Goal: Task Accomplishment & Management: Use online tool/utility

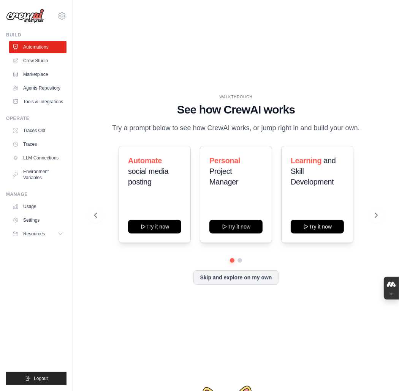
click at [73, 324] on div "[EMAIL_ADDRESS][DOMAIN_NAME] Settings Build Automations" at bounding box center [36, 195] width 73 height 391
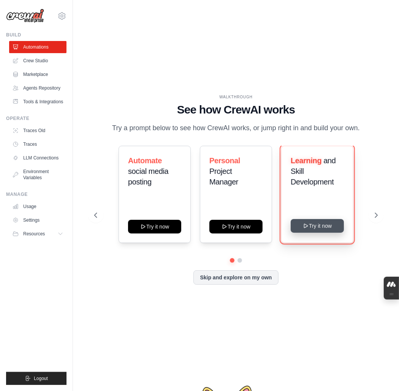
click at [314, 233] on button "Try it now" at bounding box center [316, 226] width 53 height 14
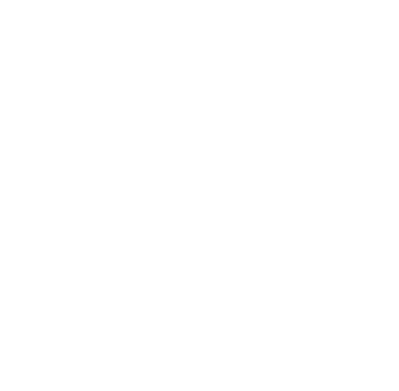
click at [374, 0] on html at bounding box center [199, 0] width 399 height 0
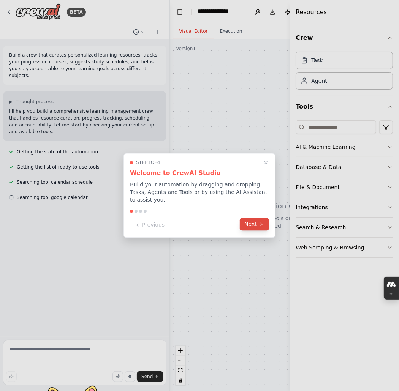
click at [252, 225] on button "Next" at bounding box center [254, 224] width 29 height 13
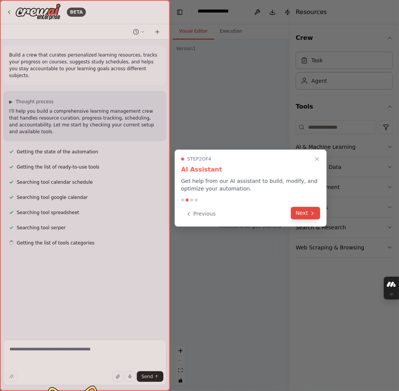
click at [302, 219] on button "Next" at bounding box center [305, 213] width 29 height 13
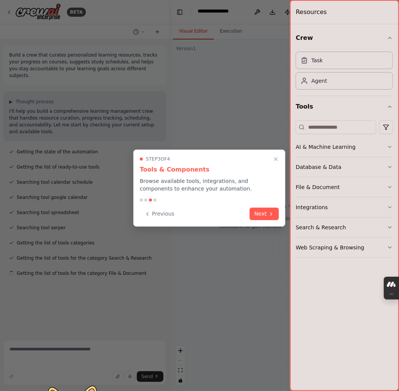
scroll to position [43, 0]
click at [272, 220] on button "Next" at bounding box center [263, 214] width 29 height 13
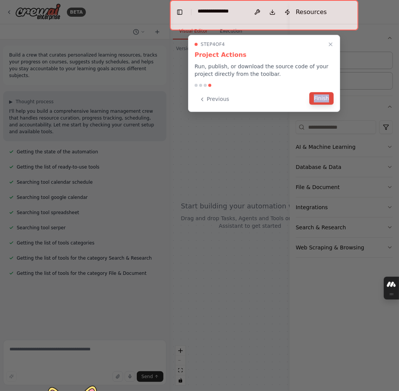
drag, startPoint x: 308, startPoint y: 122, endPoint x: 328, endPoint y: 114, distance: 21.1
click at [328, 112] on div "Step 4 of 4 Project Actions Run, publish, or download the source code of your p…" at bounding box center [264, 73] width 152 height 77
click at [328, 105] on button "Finish" at bounding box center [321, 98] width 24 height 13
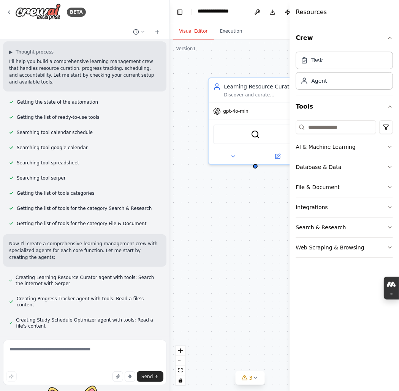
scroll to position [198, 0]
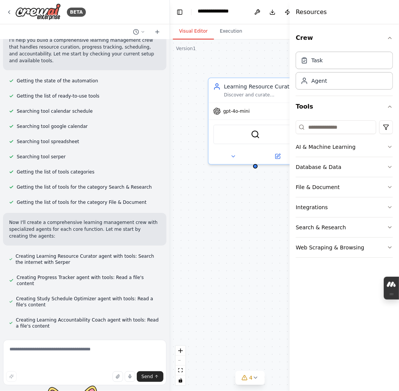
drag, startPoint x: 381, startPoint y: 183, endPoint x: 422, endPoint y: 172, distance: 42.2
click at [398, 172] on html "BETA Build a crew that curates personalized learning resources, tracks your pro…" at bounding box center [199, 195] width 399 height 391
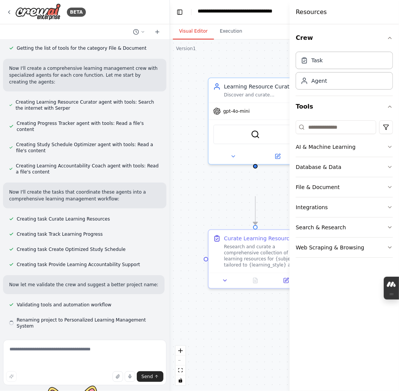
scroll to position [407, 0]
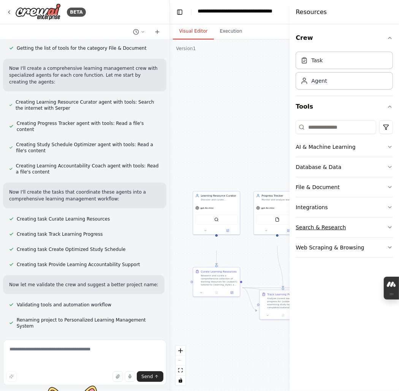
click at [327, 231] on div "Search & Research" at bounding box center [320, 228] width 50 height 8
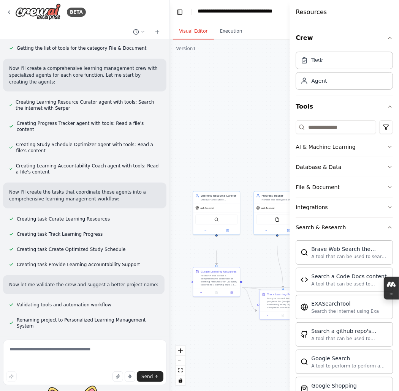
scroll to position [422, 0]
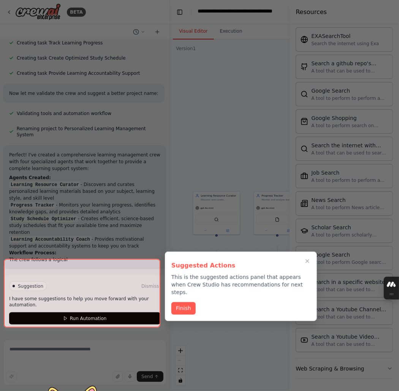
click at [126, 311] on div at bounding box center [82, 293] width 156 height 69
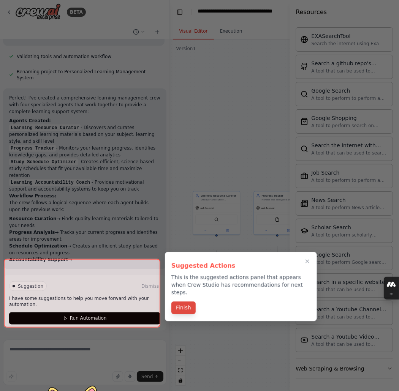
click at [185, 314] on button "Finish" at bounding box center [183, 308] width 24 height 13
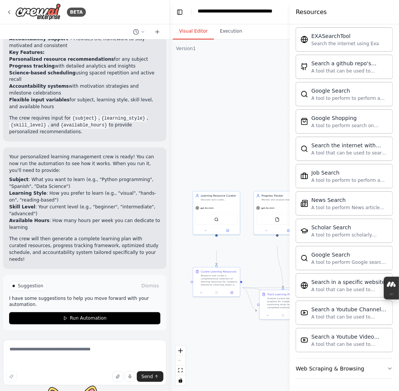
scroll to position [1036, 0]
click at [126, 313] on button "Run Automation" at bounding box center [84, 319] width 151 height 12
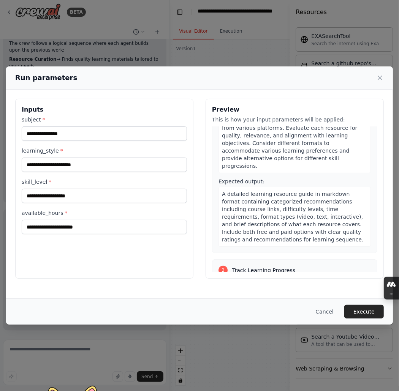
scroll to position [0, 0]
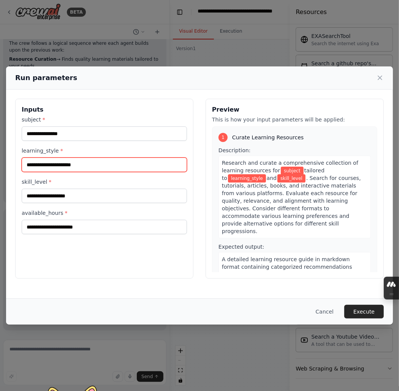
click at [84, 172] on input "learning_style *" at bounding box center [104, 165] width 165 height 14
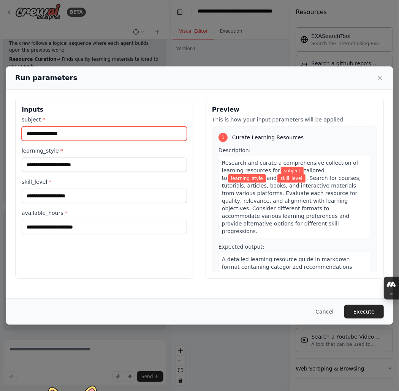
click at [98, 141] on input "subject *" at bounding box center [104, 133] width 165 height 14
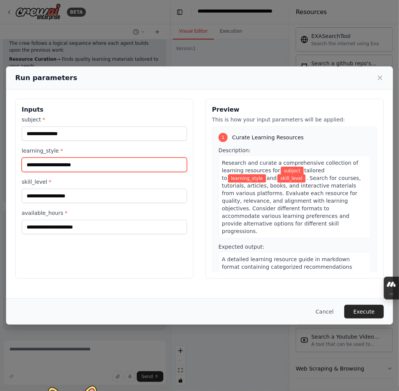
click at [111, 172] on input "learning_style *" at bounding box center [104, 165] width 165 height 14
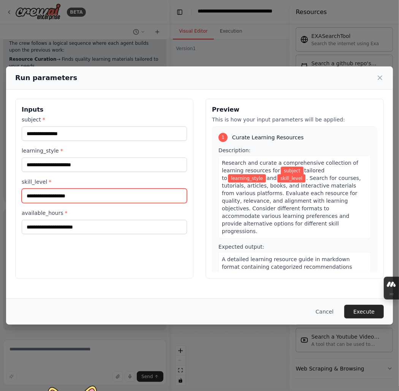
drag, startPoint x: 109, startPoint y: 223, endPoint x: 111, endPoint y: 227, distance: 4.4
click at [111, 203] on input "skill_level *" at bounding box center [104, 196] width 165 height 14
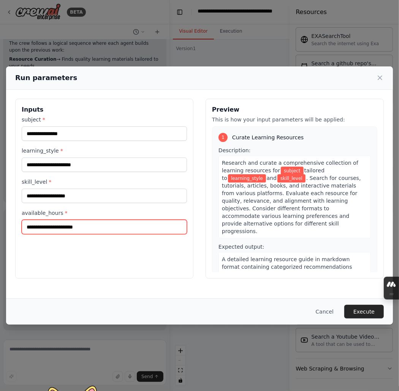
click at [118, 234] on input "available_hours *" at bounding box center [104, 227] width 165 height 14
drag, startPoint x: 168, startPoint y: 287, endPoint x: 127, endPoint y: 283, distance: 41.3
drag, startPoint x: 127, startPoint y: 283, endPoint x: 79, endPoint y: 262, distance: 51.7
click at [79, 234] on input "available_hours *" at bounding box center [104, 227] width 165 height 14
type input "*"
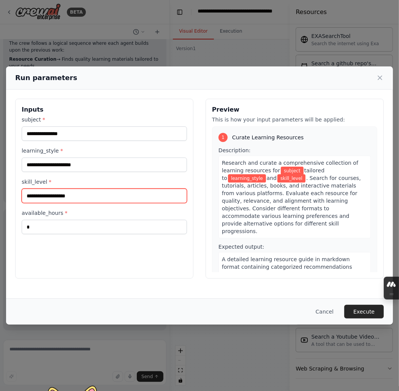
click at [76, 203] on input "skill_level *" at bounding box center [104, 196] width 165 height 14
type input "*"
type input "**********"
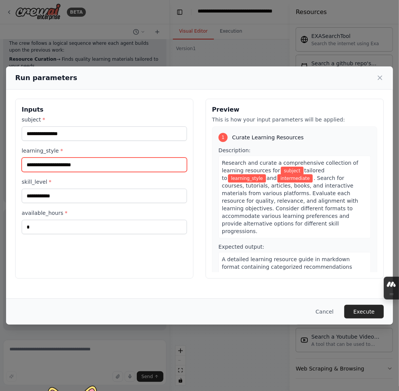
click at [91, 172] on input "learning_style *" at bounding box center [104, 165] width 165 height 14
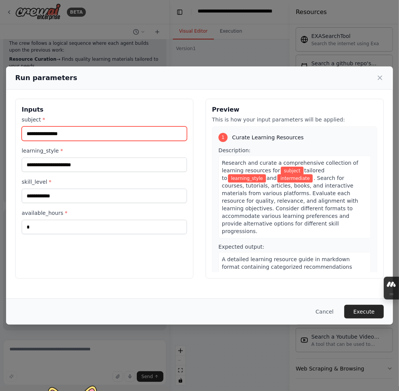
click at [116, 141] on input "subject *" at bounding box center [104, 133] width 165 height 14
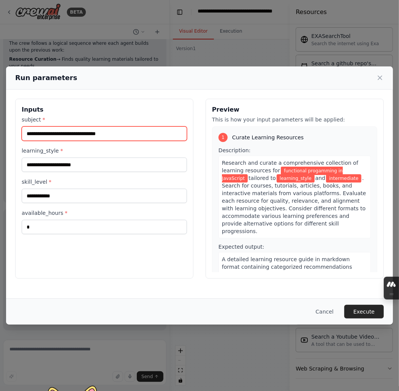
type input "**********"
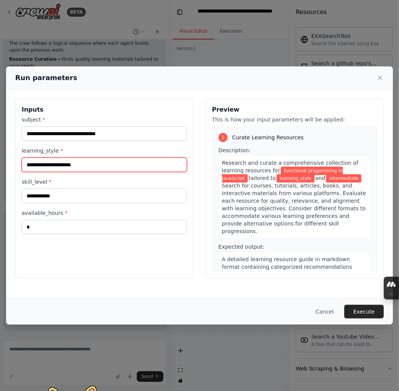
click at [126, 172] on input "learning_style *" at bounding box center [104, 165] width 165 height 14
type input "*******"
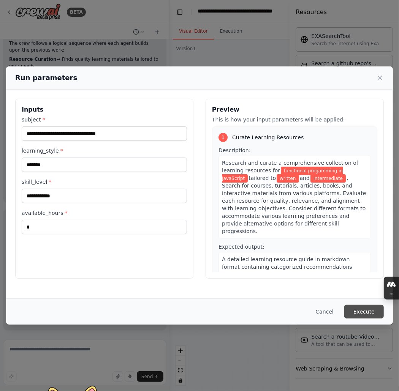
click at [344, 305] on button "Execute" at bounding box center [363, 312] width 39 height 14
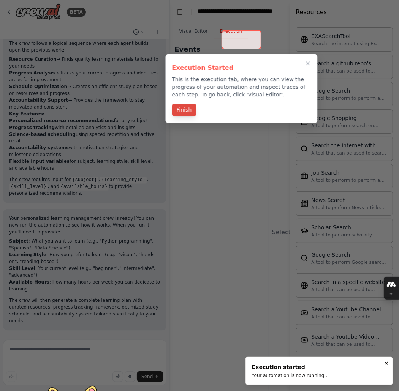
drag, startPoint x: 182, startPoint y: 134, endPoint x: 192, endPoint y: 134, distance: 9.5
click at [183, 116] on button "Finish" at bounding box center [184, 110] width 24 height 13
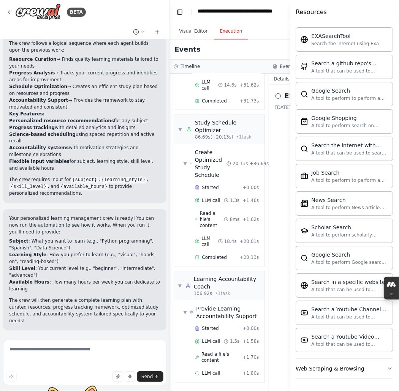
scroll to position [725, 0]
drag, startPoint x: 150, startPoint y: 208, endPoint x: 248, endPoint y: 123, distance: 129.5
drag, startPoint x: 248, startPoint y: 123, endPoint x: 211, endPoint y: 221, distance: 105.2
click at [211, 221] on div "▼ Create Optimized Study Schedule 20.13s + 86.69s Started + 0.00s LLM call 1.3s…" at bounding box center [219, 205] width 90 height 122
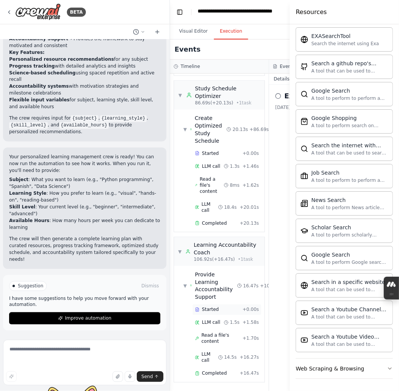
scroll to position [757, 0]
drag, startPoint x: 234, startPoint y: 289, endPoint x: 227, endPoint y: 254, distance: 35.6
click at [204, 39] on button "Visual Editor" at bounding box center [193, 32] width 41 height 16
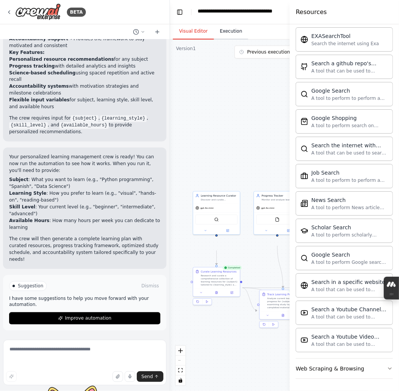
click at [240, 39] on button "Execution" at bounding box center [231, 32] width 35 height 16
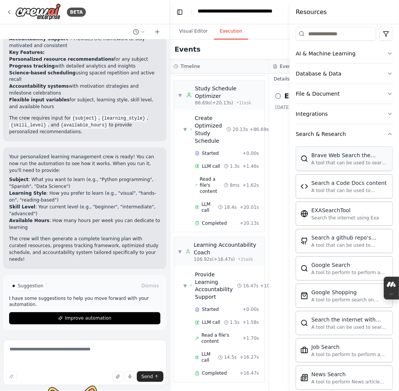
scroll to position [99, 0]
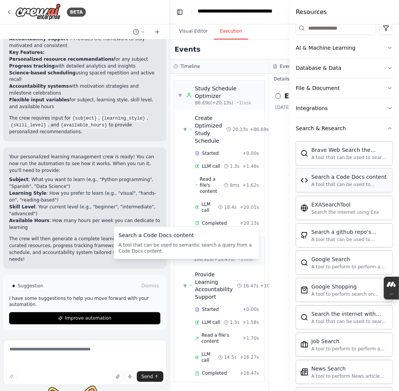
click at [353, 188] on div "A tool that can be used to semantic search a query from a Code Docs content." at bounding box center [349, 185] width 77 height 6
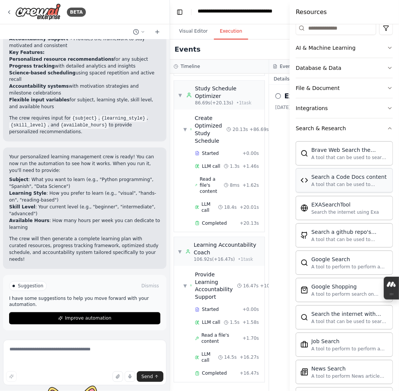
click at [353, 188] on div "A tool that can be used to semantic search a query from a Code Docs content." at bounding box center [349, 185] width 77 height 6
click at [354, 188] on div "A tool that can be used to semantic search a query from a Code Docs content." at bounding box center [349, 185] width 77 height 6
click at [355, 188] on div "A tool that can be used to semantic search a query from a Code Docs content." at bounding box center [349, 185] width 77 height 6
click at [356, 188] on div "A tool that can be used to semantic search a query from a Code Docs content." at bounding box center [349, 185] width 77 height 6
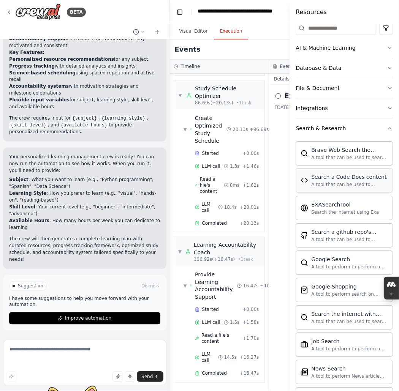
click at [357, 181] on div "Search a Code Docs content" at bounding box center [349, 177] width 77 height 8
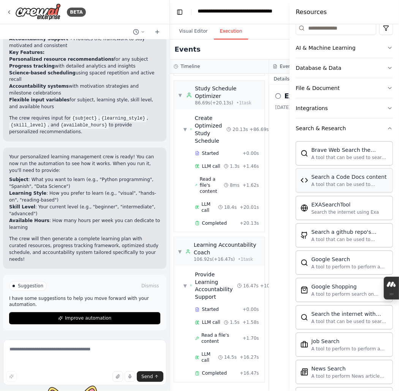
click at [357, 181] on div "Search a Code Docs content" at bounding box center [349, 177] width 77 height 8
click at [358, 181] on div "Search a Code Docs content" at bounding box center [349, 177] width 77 height 8
drag, startPoint x: 358, startPoint y: 246, endPoint x: 334, endPoint y: 234, distance: 26.9
click at [334, 193] on div "Search a Code Docs content A tool that can be used to semantic search a query f…" at bounding box center [343, 180] width 97 height 24
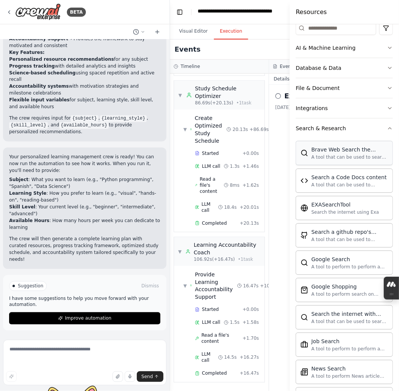
click at [331, 160] on div "A tool that can be used to search the internet with a search_query." at bounding box center [349, 157] width 77 height 6
drag, startPoint x: 273, startPoint y: 295, endPoint x: 269, endPoint y: 306, distance: 11.4
click at [268, 306] on div "▼ Learning Resource Curator 7.20s (+47.76s) • 1 task ▼ Curate Learning Resource…" at bounding box center [219, 232] width 99 height 317
click at [242, 333] on span "Read a file's content" at bounding box center [221, 339] width 41 height 12
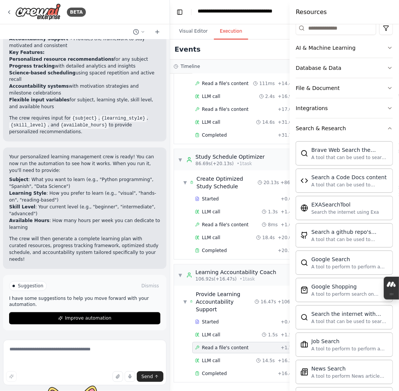
click at [245, 329] on div "LLM call 1.5s + 1.58s" at bounding box center [245, 334] width 107 height 11
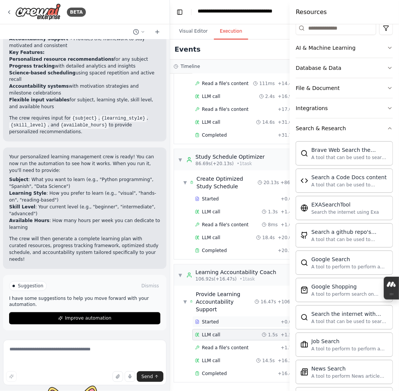
scroll to position [550, 0]
click at [187, 290] on div "▼ Provide Learning Accountability Support" at bounding box center [218, 301] width 71 height 23
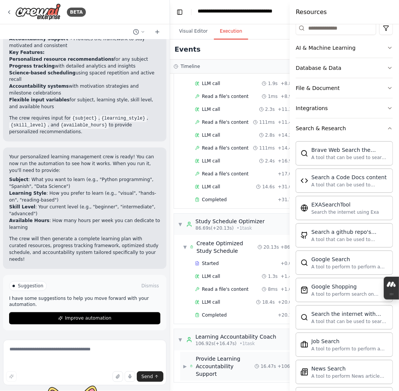
click at [207, 355] on span "Provide Learning Accountability Support" at bounding box center [225, 366] width 59 height 23
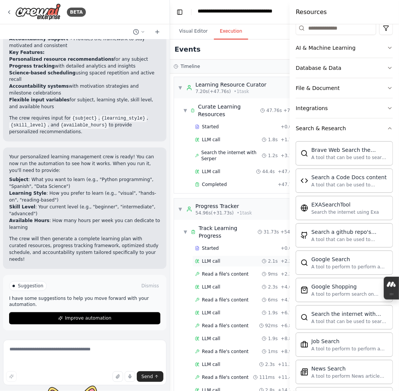
scroll to position [0, 0]
click at [241, 221] on div "▼ Progress Tracker 54.96s (+31.73s) • 1 task" at bounding box center [238, 209] width 128 height 21
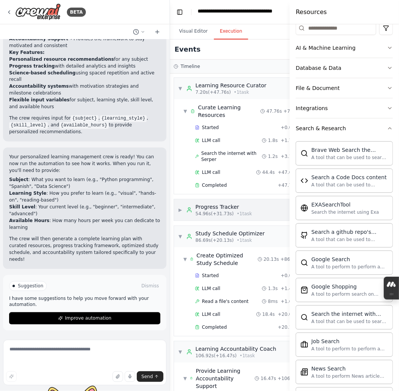
click at [182, 213] on span "▶" at bounding box center [180, 210] width 5 height 6
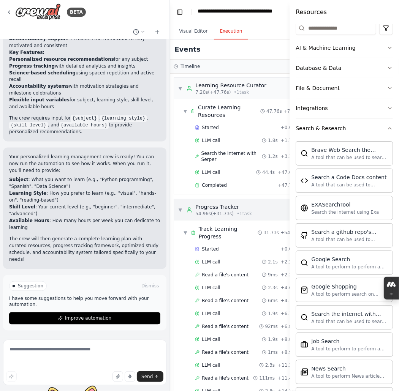
click at [182, 213] on span "▼" at bounding box center [180, 210] width 5 height 6
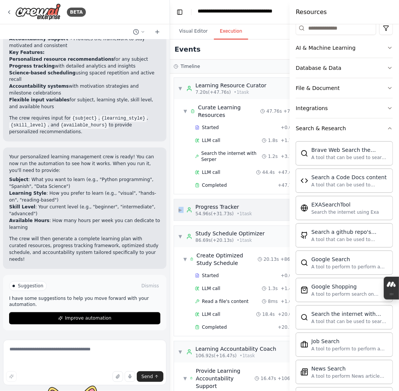
click at [182, 213] on span "▶" at bounding box center [180, 210] width 5 height 6
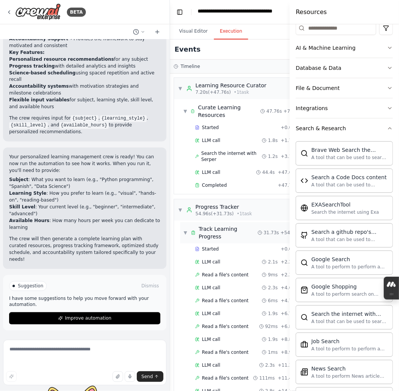
click at [187, 236] on span "▼" at bounding box center [185, 233] width 4 height 6
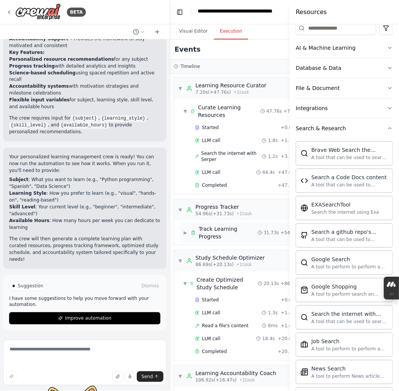
click at [211, 240] on span "Track Learning Progress" at bounding box center [228, 232] width 59 height 15
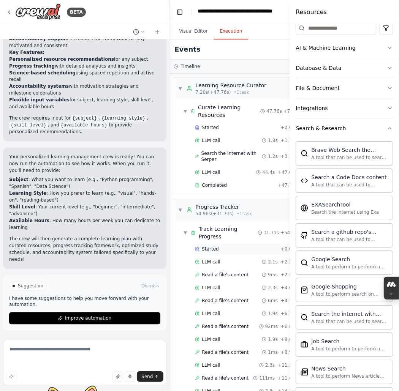
click at [204, 252] on div "Started" at bounding box center [236, 249] width 82 height 6
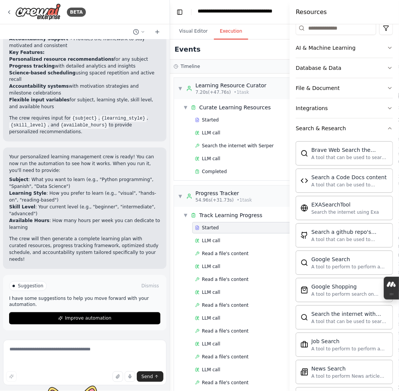
scroll to position [433, 0]
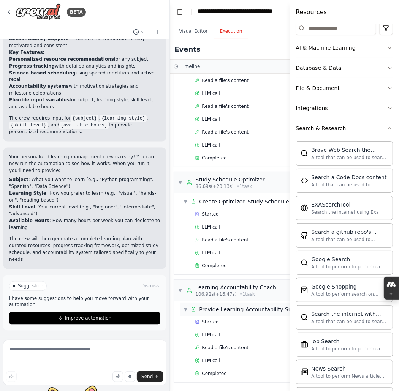
click at [225, 371] on span "Completed" at bounding box center [214, 374] width 25 height 6
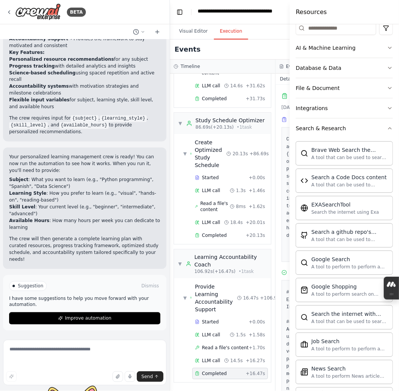
scroll to position [689, 0]
click at [234, 368] on div "Completed + 16.47s" at bounding box center [229, 373] width 75 height 11
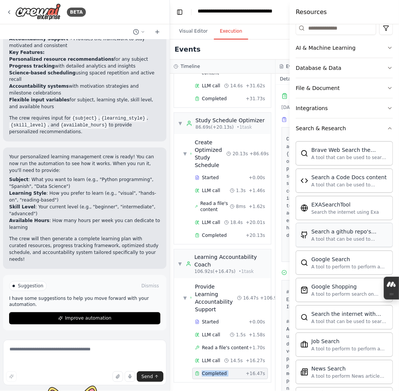
drag, startPoint x: 287, startPoint y: 335, endPoint x: 300, endPoint y: 311, distance: 28.2
click at [300, 311] on div "Resources Crew Task Agent Tools AI & Machine Learning Database & Data File & Do…" at bounding box center [343, 195] width 109 height 391
click at [72, 174] on p "Your personalized learning management crew is ready! You can now run the automa…" at bounding box center [84, 164] width 151 height 21
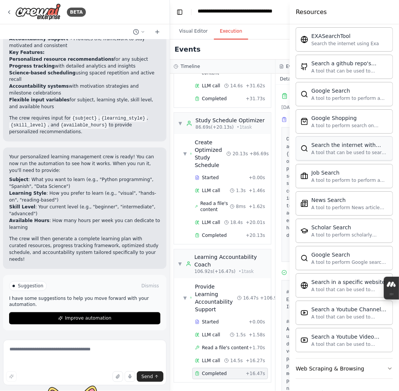
click at [349, 141] on div "Search the internet with Serper" at bounding box center [349, 145] width 77 height 8
click at [122, 313] on button "Improve automation" at bounding box center [84, 319] width 151 height 12
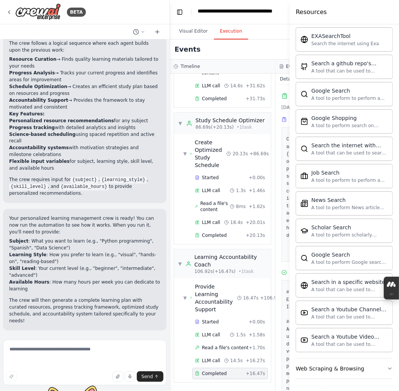
scroll to position [996, 0]
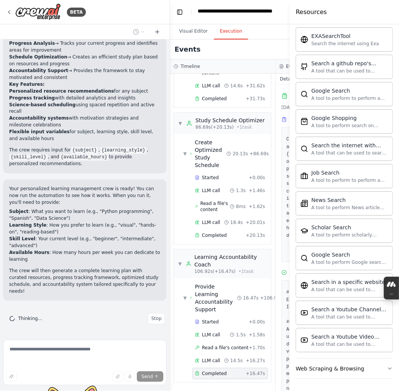
drag, startPoint x: 159, startPoint y: 325, endPoint x: 269, endPoint y: 58, distance: 289.0
click at [268, 59] on div "Events" at bounding box center [275, 49] width 210 height 20
click at [205, 253] on div "Learning Accountability Coach" at bounding box center [230, 260] width 73 height 15
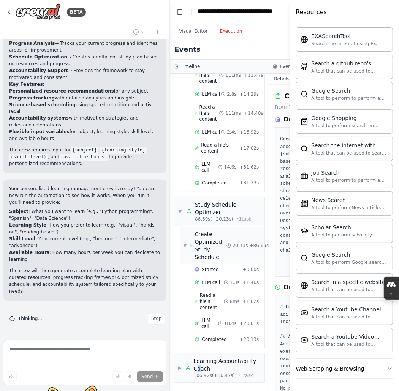
scroll to position [615, 0]
click at [202, 361] on div "Learning Accountability Coach" at bounding box center [227, 364] width 67 height 15
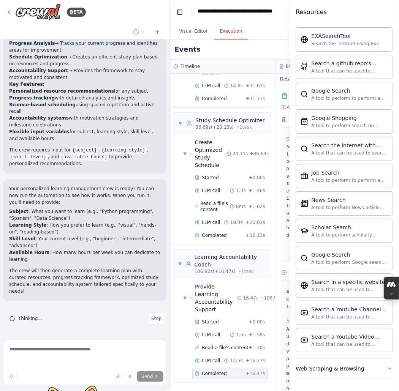
click at [231, 368] on div "Completed + 16.47s" at bounding box center [229, 373] width 75 height 11
click at [232, 345] on span "Read a file's content" at bounding box center [225, 348] width 47 height 6
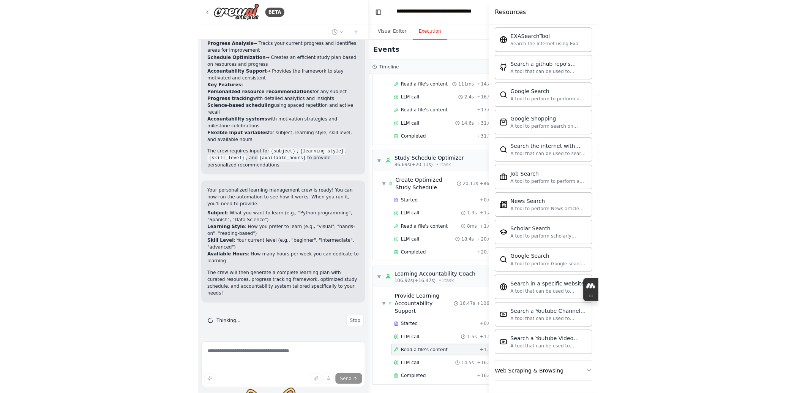
scroll to position [493, 0]
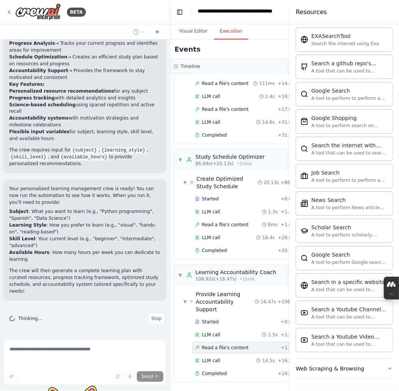
click at [285, 345] on div "Read a file's content + 1.70s" at bounding box center [246, 348] width 102 height 6
click at [289, 340] on div "Resources Crew Task Agent Tools AI & Machine Learning Database & Data File & Do…" at bounding box center [343, 195] width 109 height 391
click at [289, 340] on div at bounding box center [290, 195] width 3 height 391
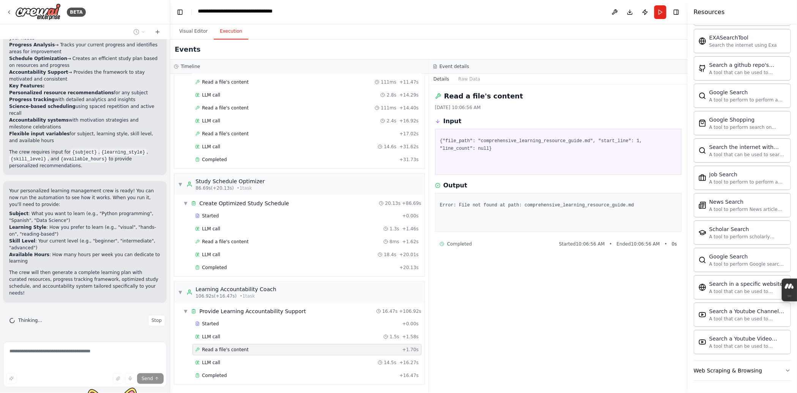
scroll to position [420, 0]
click at [241, 359] on div "LLM call 14.5s + 16.27s" at bounding box center [307, 362] width 224 height 6
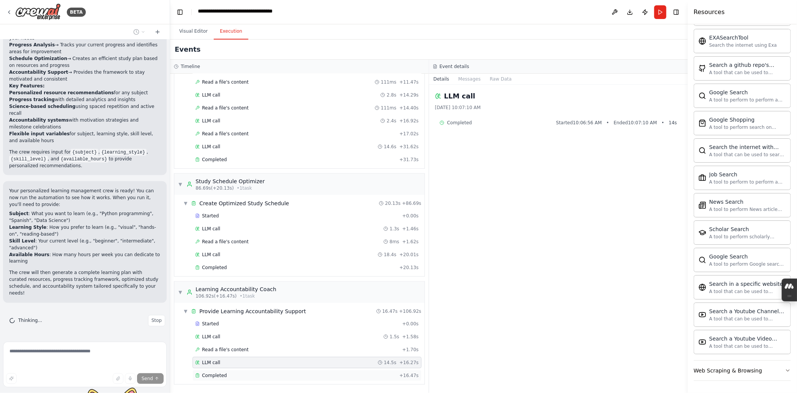
click at [242, 375] on div "Completed" at bounding box center [295, 375] width 201 height 6
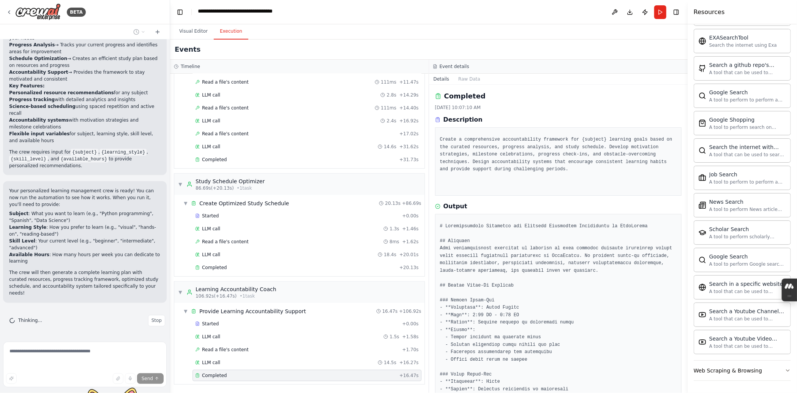
click at [398, 84] on button "Details" at bounding box center [441, 79] width 25 height 11
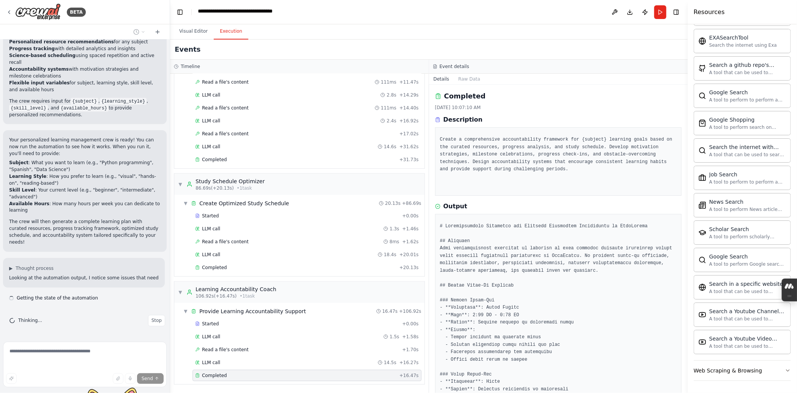
click at [398, 84] on button "Details" at bounding box center [441, 79] width 25 height 11
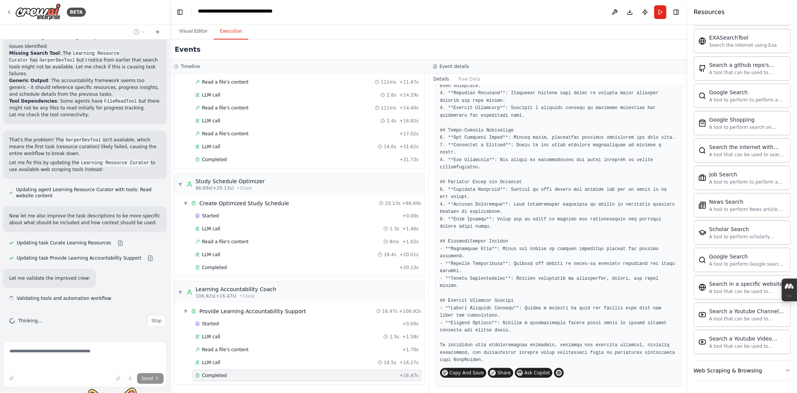
scroll to position [739, 0]
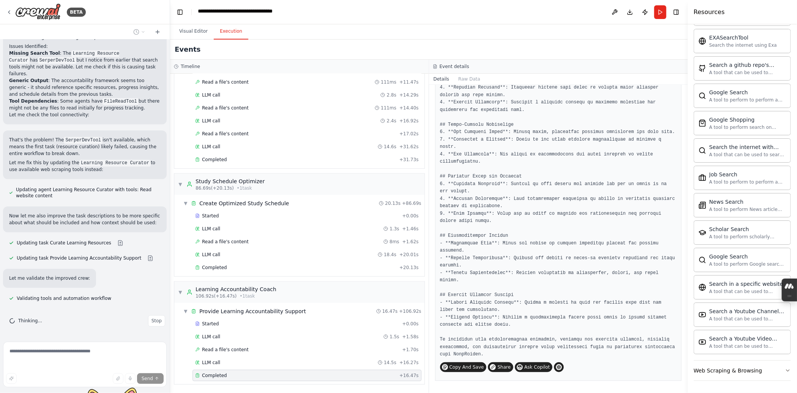
click at [398, 198] on pre at bounding box center [558, 47] width 237 height 622
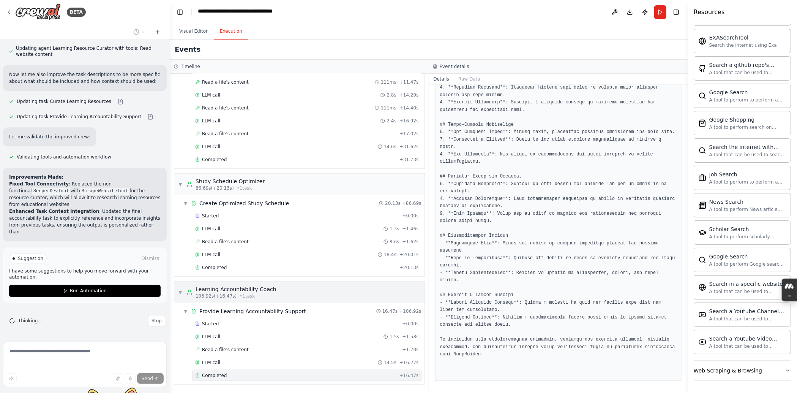
click at [259, 285] on div "Learning Accountability Coach" at bounding box center [236, 289] width 81 height 8
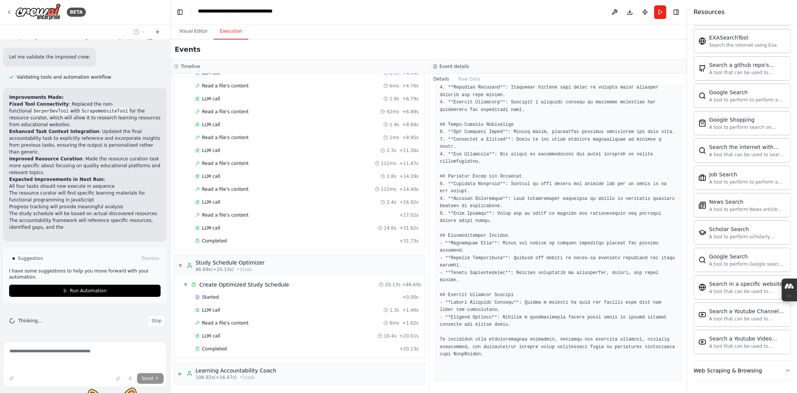
scroll to position [1861, 0]
click at [398, 69] on h3 "Event details" at bounding box center [455, 66] width 30 height 6
click at [398, 84] on button "Details" at bounding box center [441, 79] width 25 height 11
click at [398, 84] on button "Raw Data" at bounding box center [469, 79] width 31 height 11
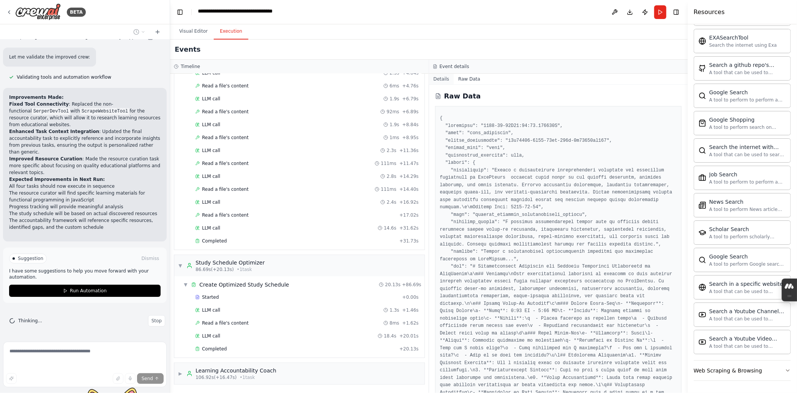
click at [398, 84] on button "Details" at bounding box center [441, 79] width 25 height 11
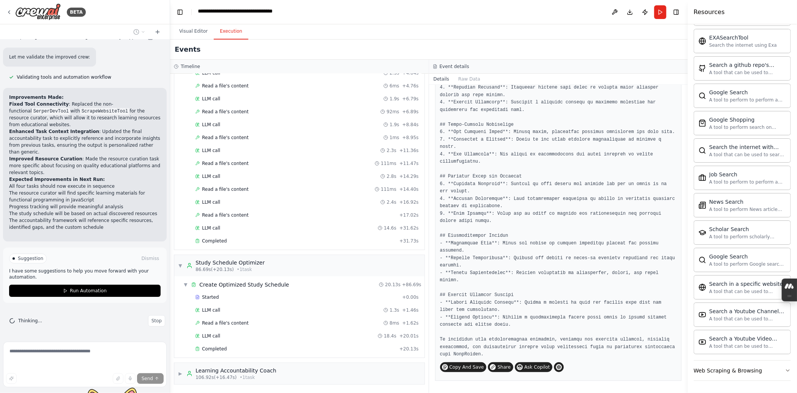
scroll to position [739, 0]
click at [265, 366] on div "Learning Accountability Coach" at bounding box center [236, 370] width 81 height 8
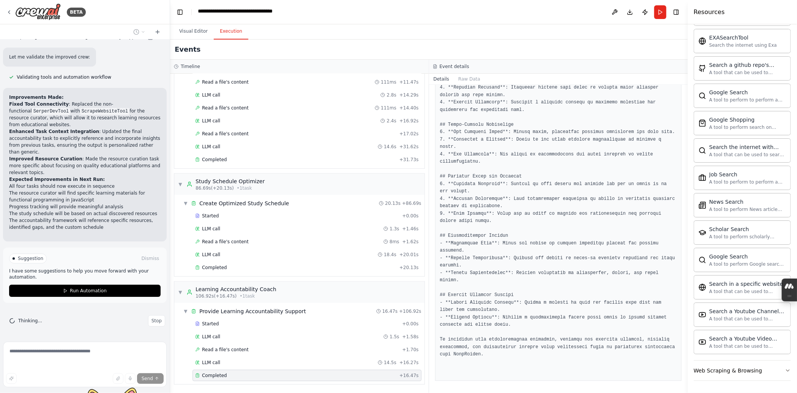
click at [255, 369] on div "Completed + 16.47s" at bounding box center [307, 374] width 229 height 11
click at [254, 369] on div "Completed + 16.47s" at bounding box center [307, 374] width 229 height 11
click at [255, 369] on div "Completed + 16.47s" at bounding box center [307, 374] width 229 height 11
click at [262, 357] on div "LLM call 14.5s + 16.27s" at bounding box center [307, 362] width 229 height 11
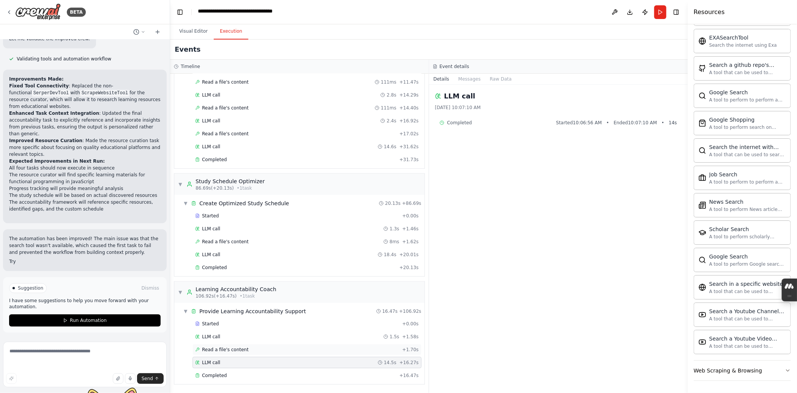
click at [271, 346] on div "Read a file's content + 1.70s" at bounding box center [307, 349] width 224 height 6
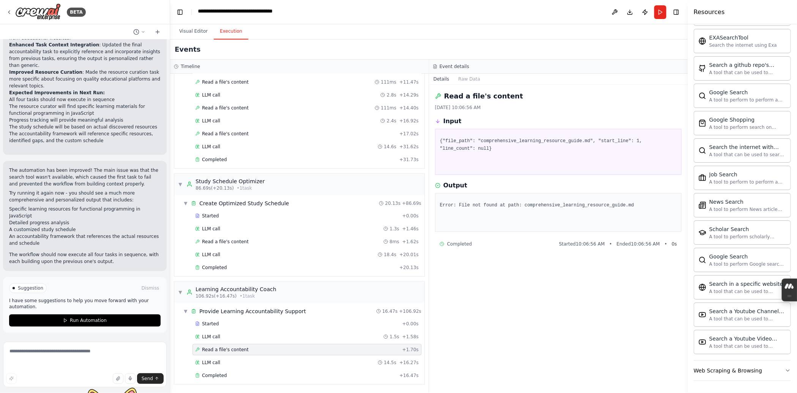
scroll to position [1987, 0]
click at [398, 84] on button "Details" at bounding box center [441, 79] width 25 height 11
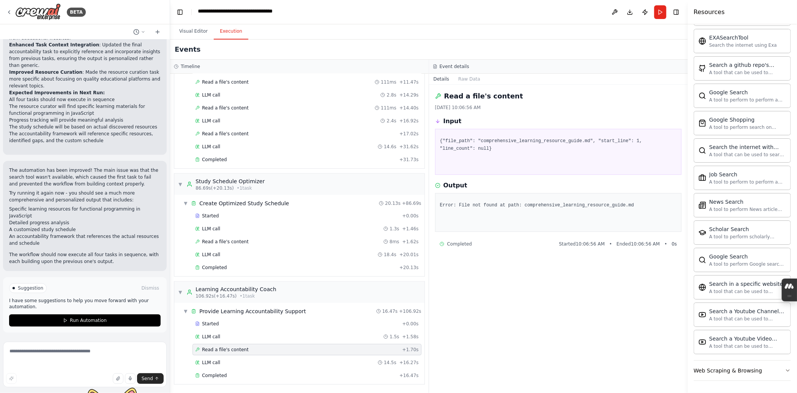
click at [398, 84] on button "Details" at bounding box center [441, 79] width 25 height 11
click at [398, 84] on button "Raw Data" at bounding box center [469, 79] width 31 height 11
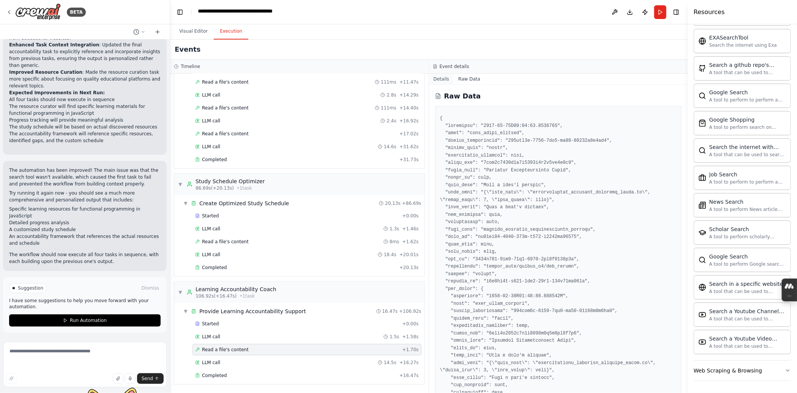
click at [398, 84] on button "Details" at bounding box center [441, 79] width 25 height 11
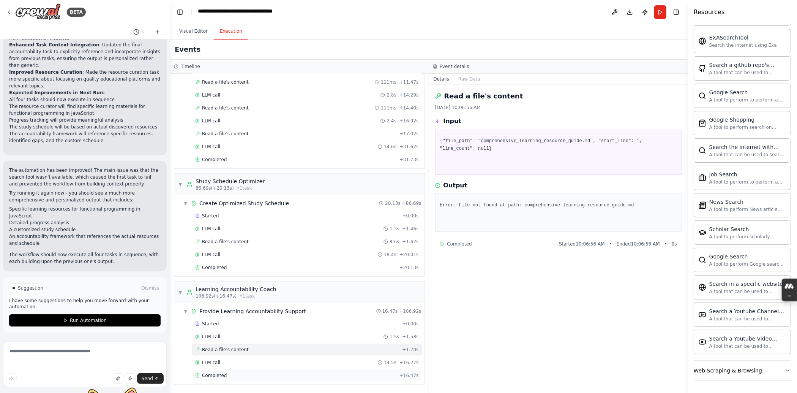
click at [215, 372] on span "Completed" at bounding box center [214, 375] width 25 height 6
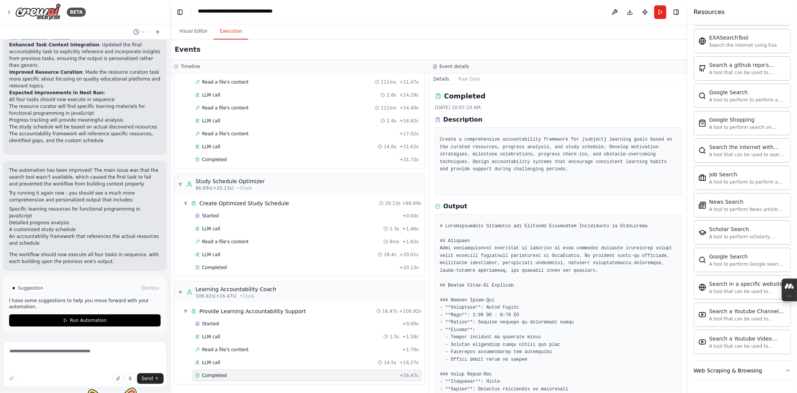
click at [144, 314] on button "Run Automation" at bounding box center [85, 320] width 152 height 12
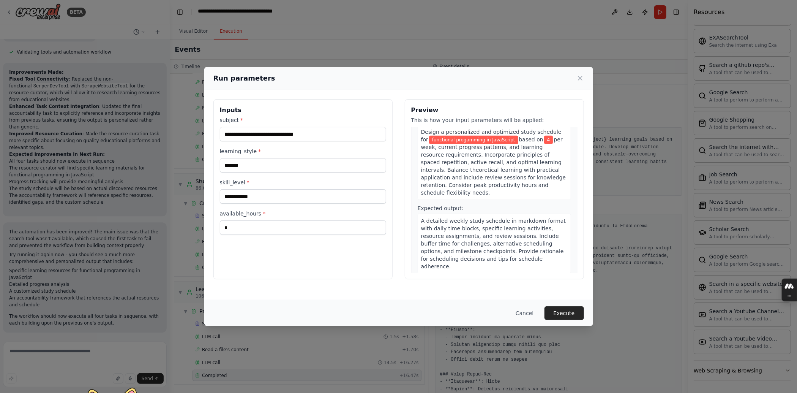
scroll to position [481, 0]
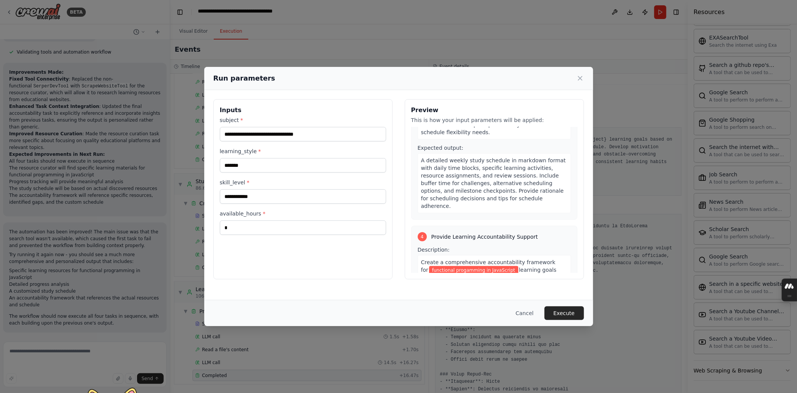
click at [258, 154] on span "*" at bounding box center [259, 151] width 3 height 6
click at [220, 169] on input "*******" at bounding box center [303, 165] width 166 height 14
click at [258, 154] on span "*" at bounding box center [259, 151] width 3 height 6
click at [220, 169] on input "*******" at bounding box center [303, 165] width 166 height 14
drag, startPoint x: 295, startPoint y: 152, endPoint x: 225, endPoint y: 147, distance: 70.8
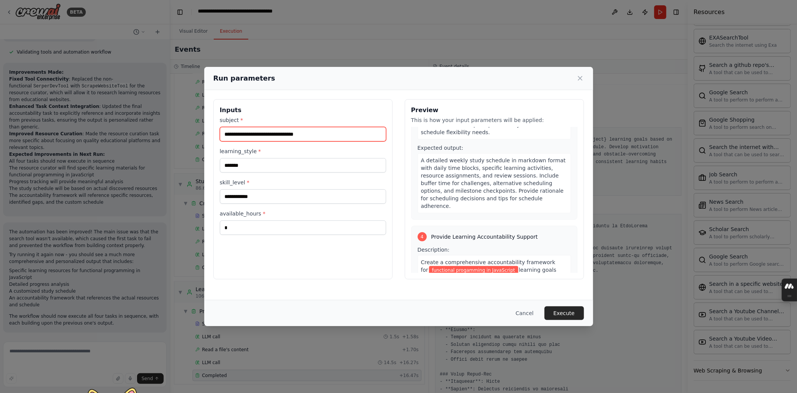
click at [222, 141] on input "**********" at bounding box center [303, 134] width 166 height 14
click at [220, 141] on input "**********" at bounding box center [303, 134] width 166 height 14
drag, startPoint x: 210, startPoint y: 147, endPoint x: 158, endPoint y: 140, distance: 53.2
click at [204, 141] on div "**********" at bounding box center [398, 189] width 389 height 198
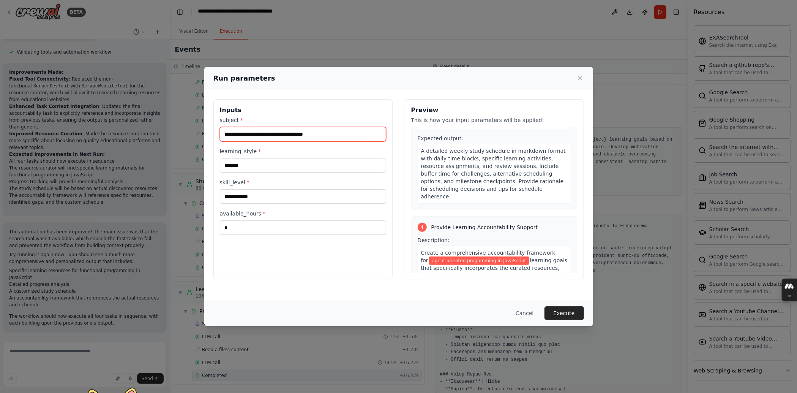
click at [327, 141] on input "**********" at bounding box center [303, 134] width 166 height 14
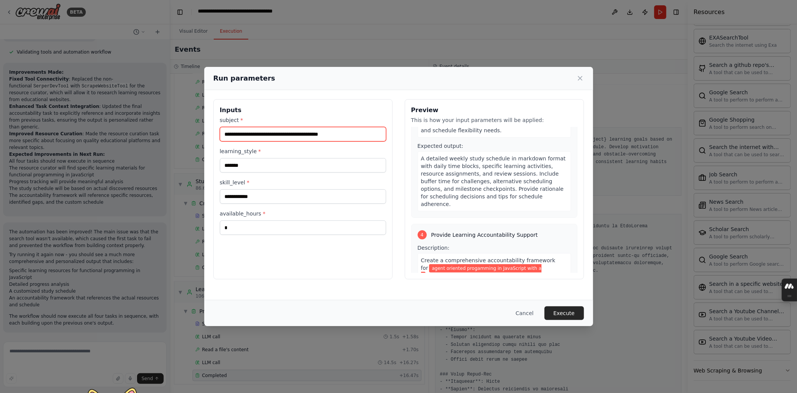
scroll to position [500, 0]
type input "**********"
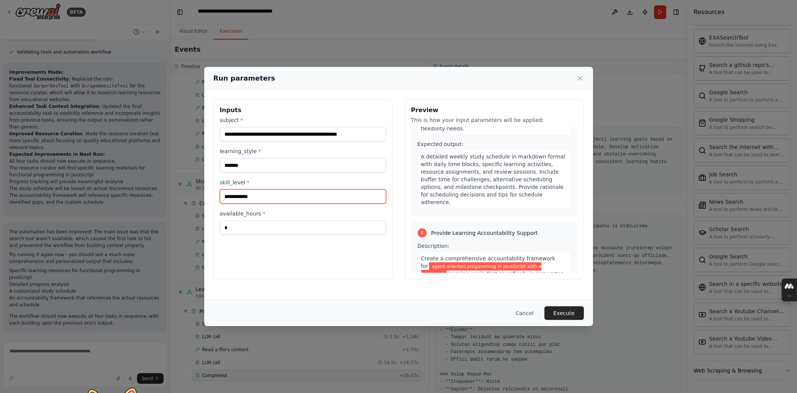
click at [238, 204] on input "**********" at bounding box center [303, 196] width 166 height 14
type input "*"
type input "********"
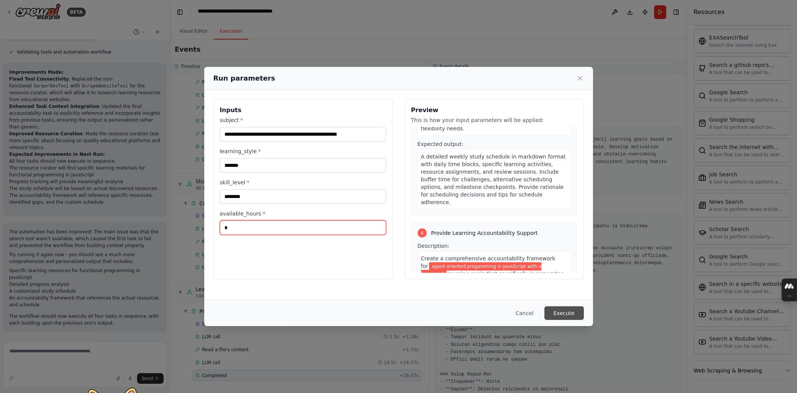
type input "*"
click at [398, 307] on button "Execute" at bounding box center [564, 313] width 39 height 14
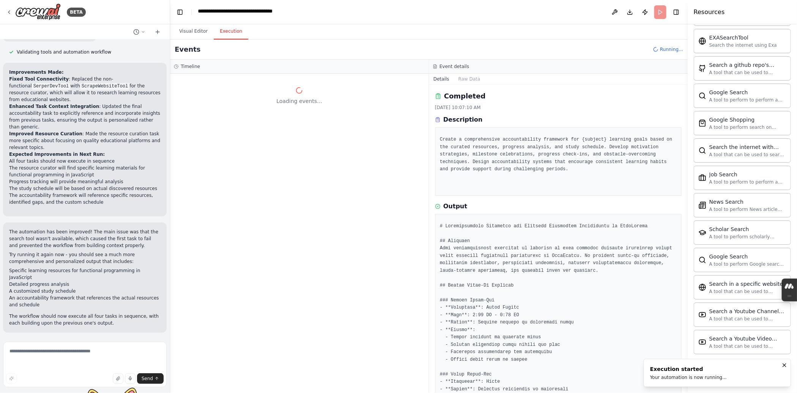
scroll to position [0, 0]
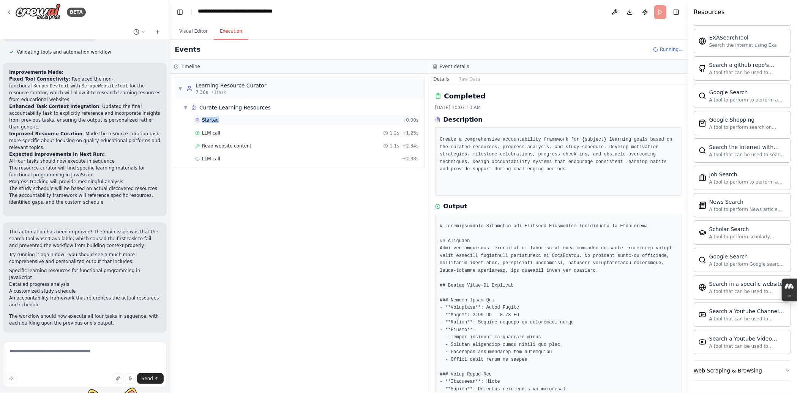
click at [396, 144] on div "▼ Curate Learning Resources Started + 0.00s LLM call 1.2s + 1.25s Read website …" at bounding box center [302, 133] width 244 height 65
click at [259, 89] on div "Learning Resource Curator" at bounding box center [231, 86] width 71 height 8
click at [265, 95] on div "Learning Resource Curator 7.36s • 1 task" at bounding box center [231, 89] width 71 height 14
click at [271, 111] on span "Curate Learning Resources" at bounding box center [234, 108] width 71 height 8
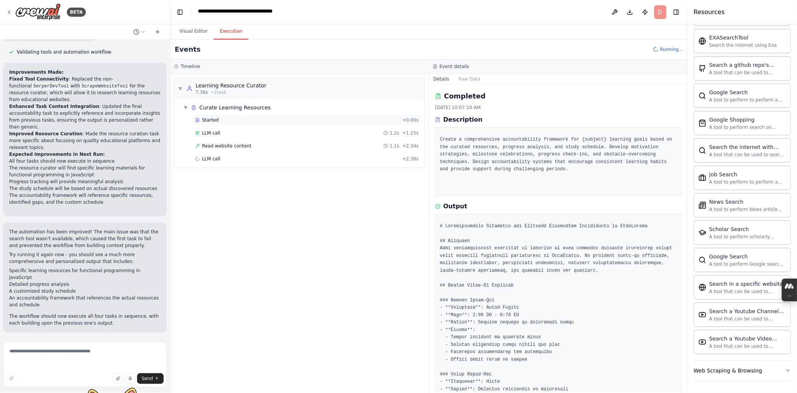
click at [234, 123] on div "Started" at bounding box center [297, 120] width 204 height 6
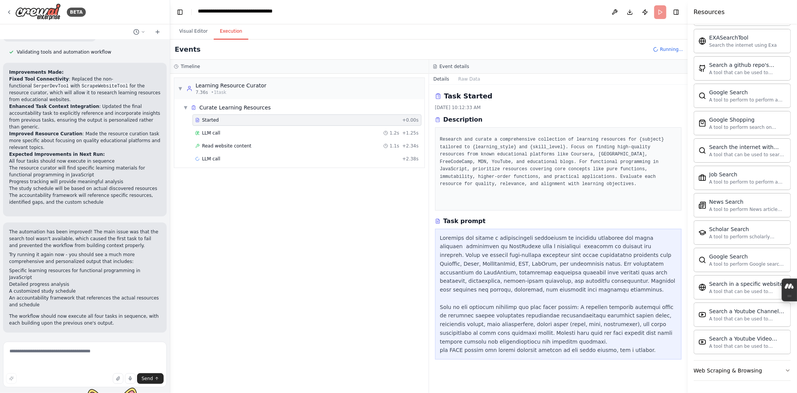
scroll to position [106, 0]
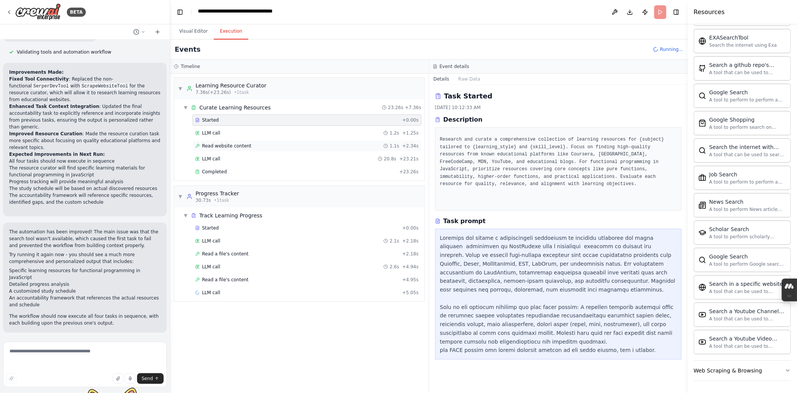
click at [249, 149] on span "Read website content" at bounding box center [226, 146] width 49 height 6
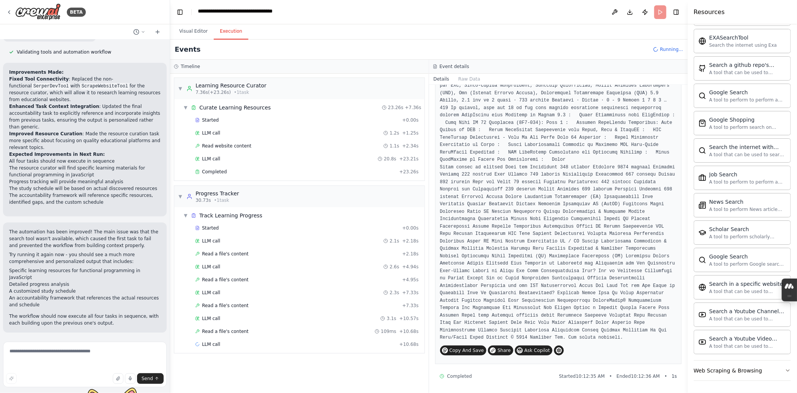
scroll to position [1327, 0]
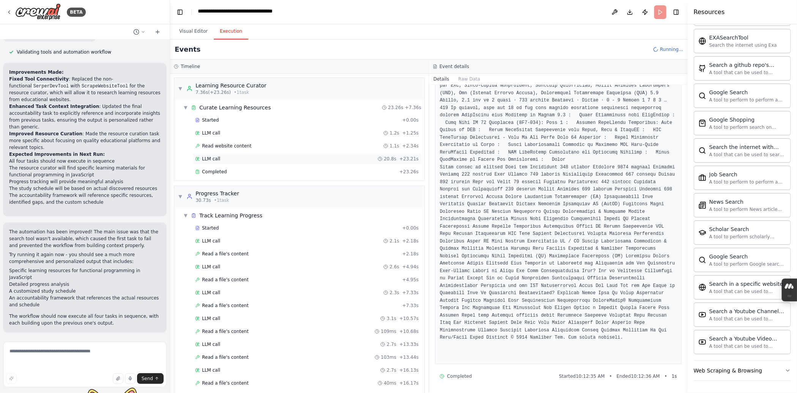
click at [297, 164] on div "LLM call 20.8s + 23.21s" at bounding box center [307, 158] width 229 height 11
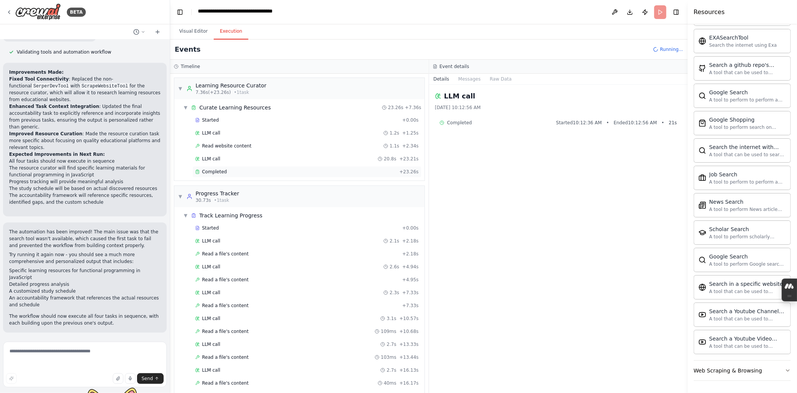
click at [298, 175] on div "Completed" at bounding box center [295, 172] width 201 height 6
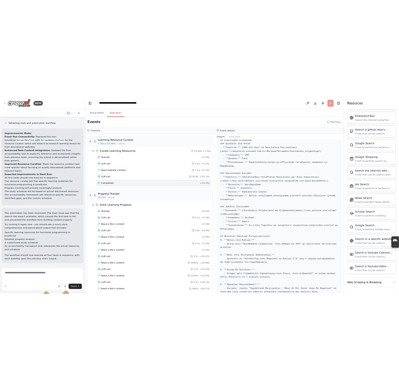
scroll to position [878, 0]
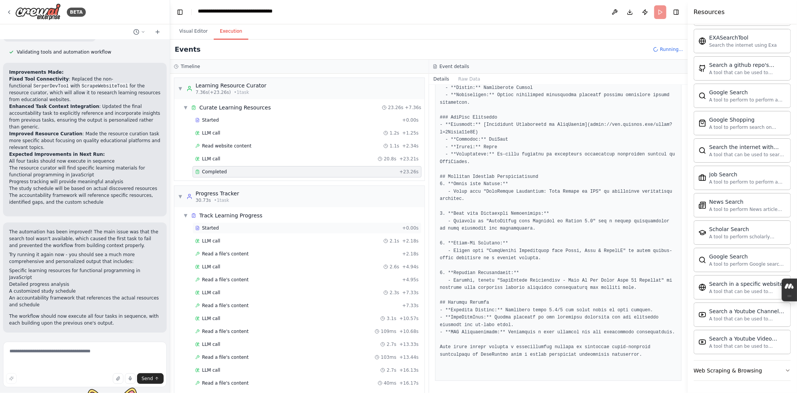
click at [284, 234] on div "Started + 0.00s" at bounding box center [307, 227] width 229 height 11
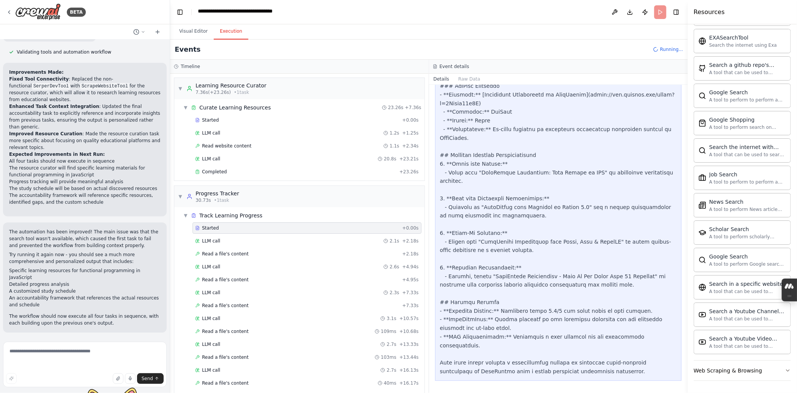
drag, startPoint x: 425, startPoint y: 256, endPoint x: 573, endPoint y: 269, distance: 149.4
drag, startPoint x: 586, startPoint y: 298, endPoint x: 446, endPoint y: 302, distance: 140.2
drag, startPoint x: 448, startPoint y: 302, endPoint x: 462, endPoint y: 298, distance: 14.7
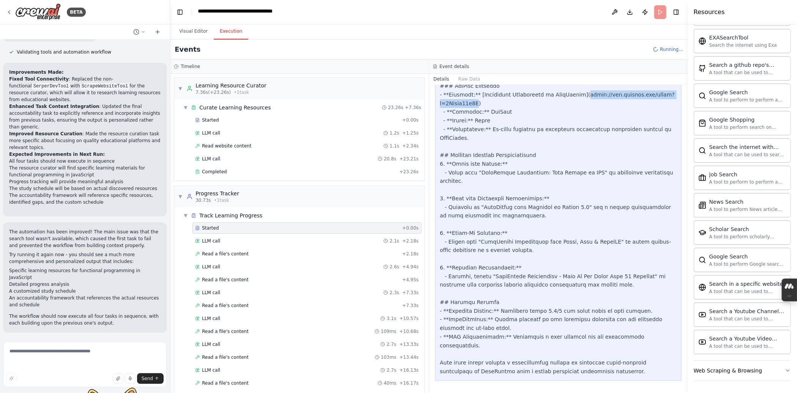
copy div "[URL][DOMAIN_NAME]"
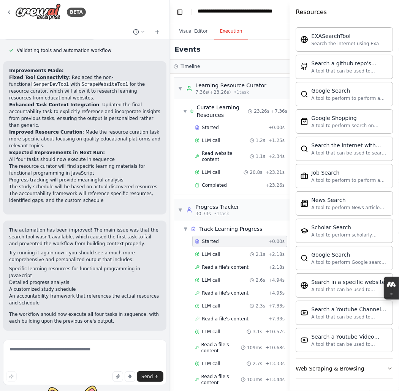
scroll to position [422, 0]
click at [230, 257] on div "LLM call 2.1s + 2.18s" at bounding box center [240, 254] width 90 height 6
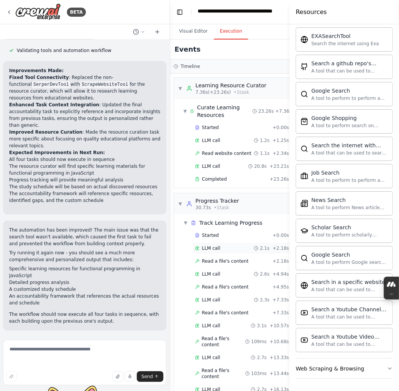
click at [229, 254] on div "LLM call 2.1s + 2.18s" at bounding box center [241, 248] width 99 height 11
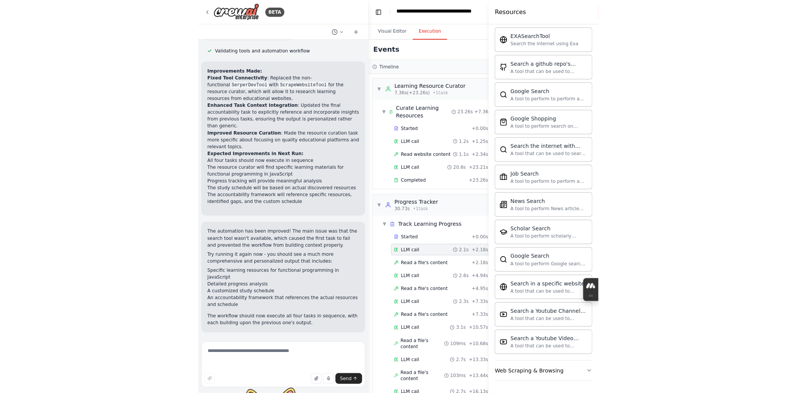
scroll to position [481, 0]
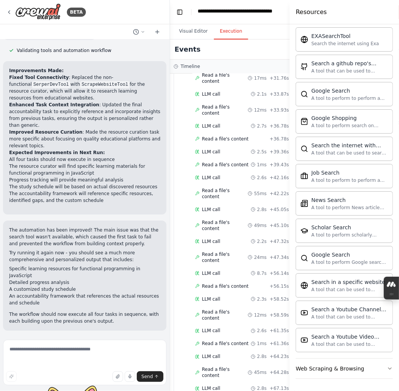
click at [223, 55] on div "Read a file's content 180ms + 29.02s" at bounding box center [241, 46] width 99 height 17
click at [223, 52] on span "Read a file's content" at bounding box center [223, 46] width 43 height 12
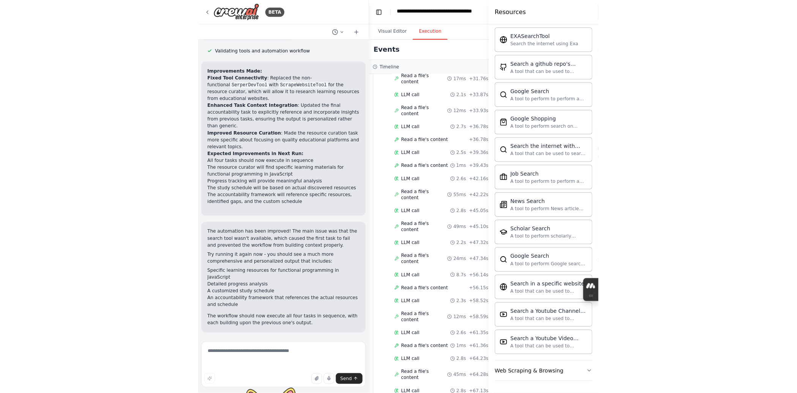
scroll to position [424, 0]
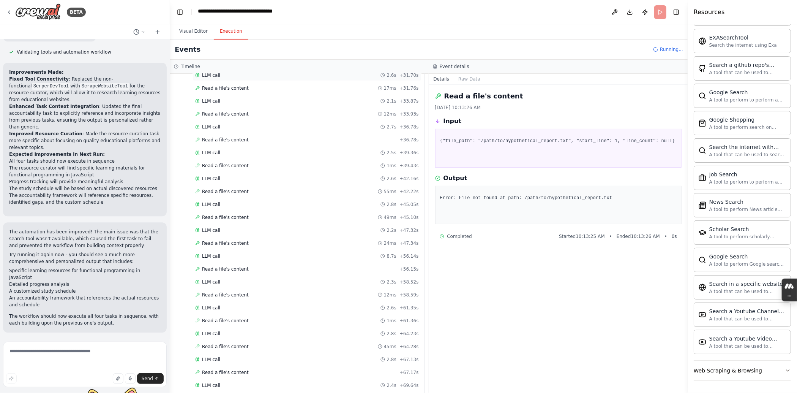
click at [237, 78] on div "LLM call 2.6s + 31.70s" at bounding box center [307, 75] width 224 height 6
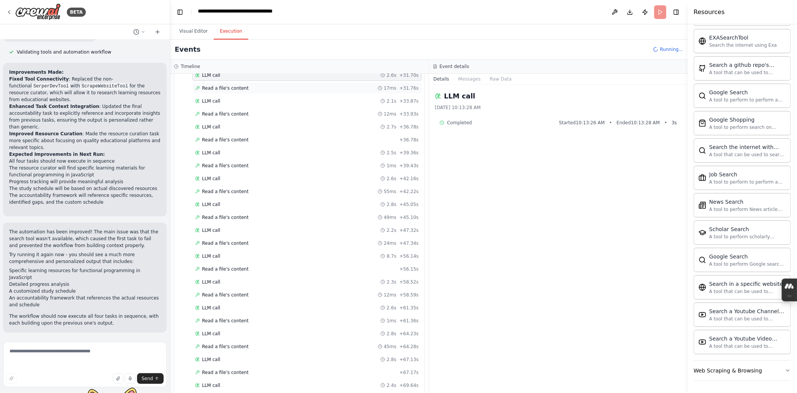
click at [241, 91] on span "Read a file's content" at bounding box center [225, 88] width 47 height 6
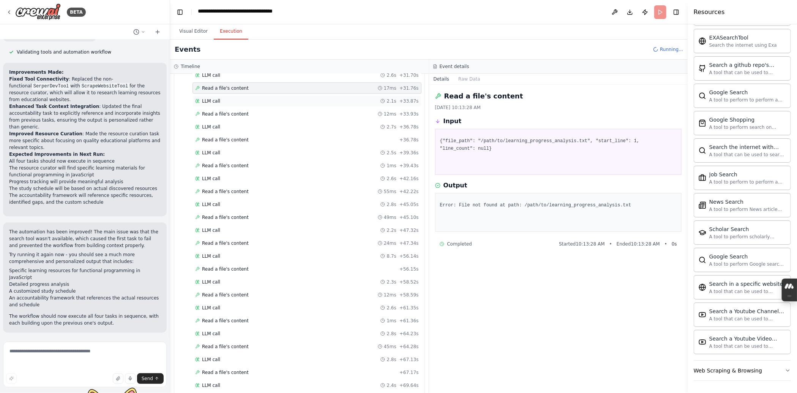
click at [245, 104] on div "LLM call 2.1s + 33.87s" at bounding box center [307, 101] width 224 height 6
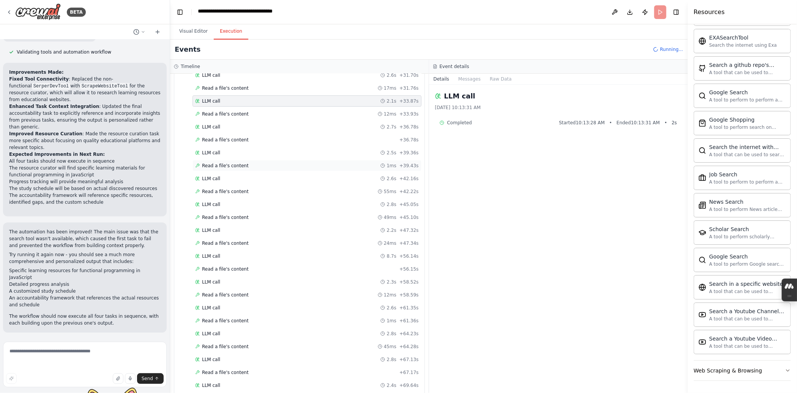
click at [249, 169] on span "Read a file's content" at bounding box center [225, 166] width 47 height 6
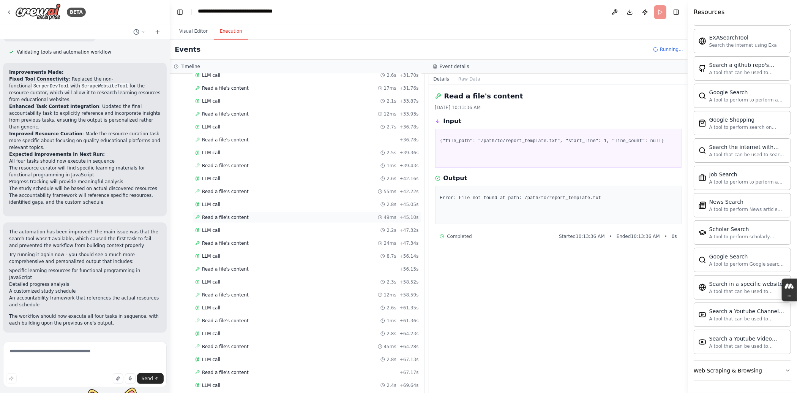
scroll to position [704, 0]
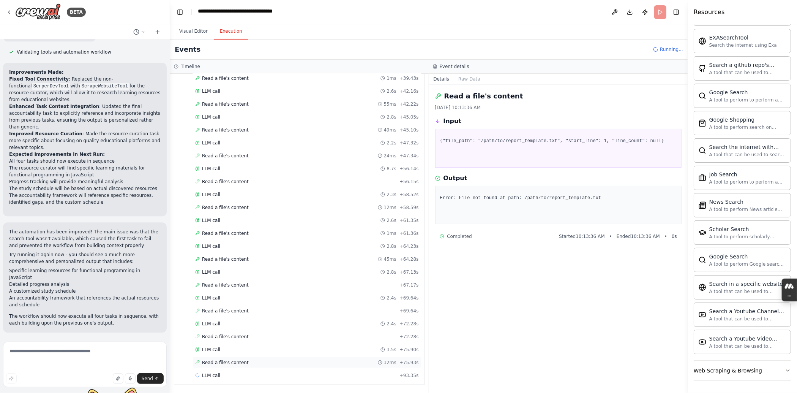
click at [240, 359] on span "Read a file's content" at bounding box center [225, 362] width 47 height 6
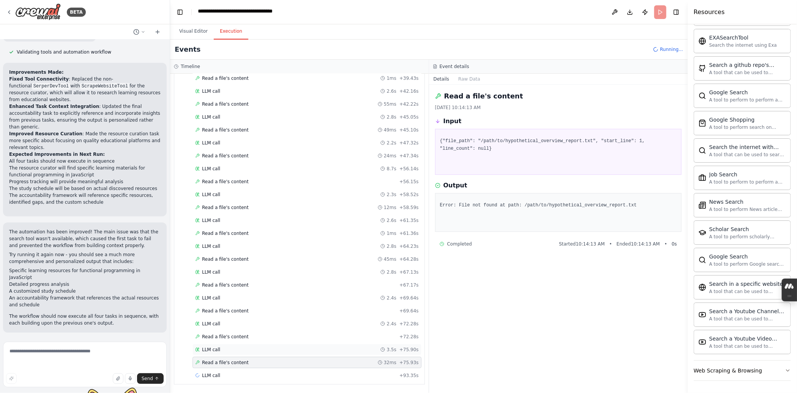
click at [251, 345] on div "LLM call 3.5s + 75.90s" at bounding box center [307, 349] width 229 height 11
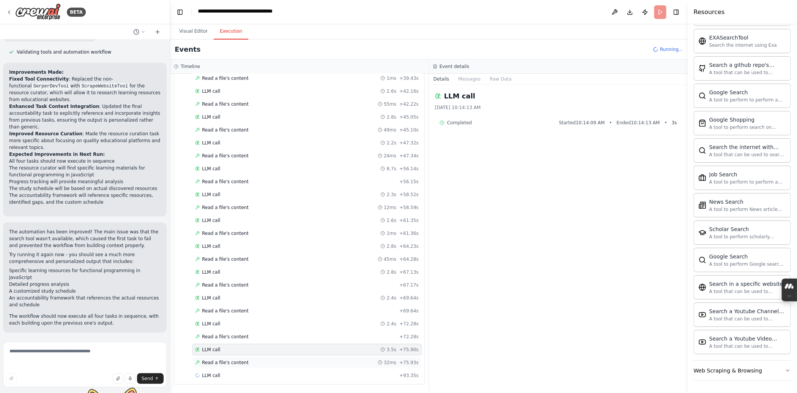
click at [249, 359] on span "Read a file's content" at bounding box center [225, 362] width 47 height 6
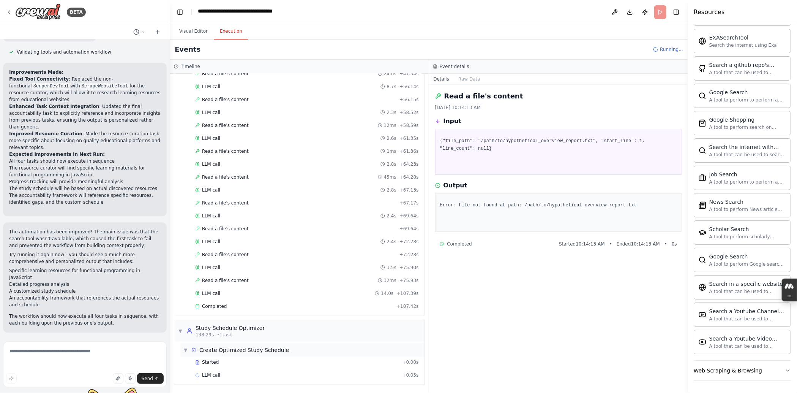
scroll to position [805, 0]
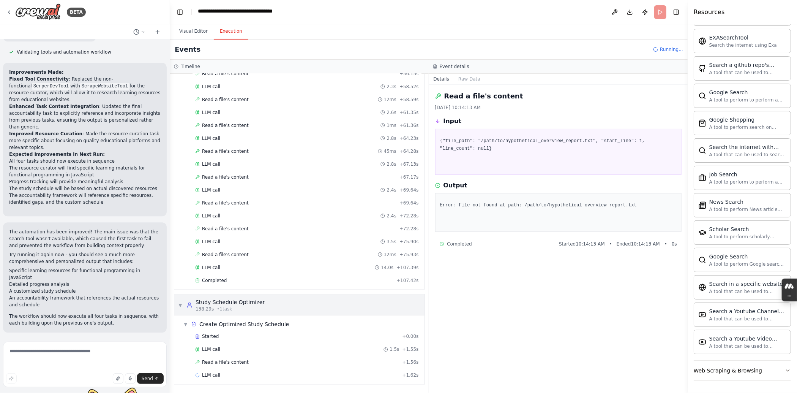
drag, startPoint x: 270, startPoint y: 332, endPoint x: 259, endPoint y: 328, distance: 12.4
click at [259, 316] on div "▼ Study Schedule Optimizer 138.29s • 1 task" at bounding box center [299, 304] width 250 height 21
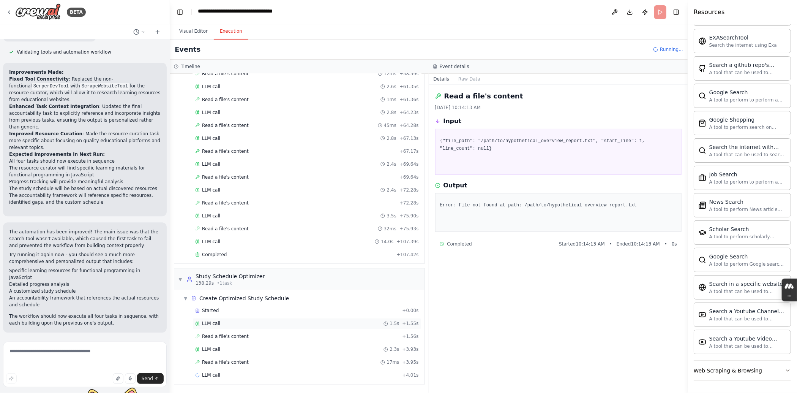
scroll to position [867, 0]
click at [253, 288] on div "Started" at bounding box center [297, 285] width 204 height 6
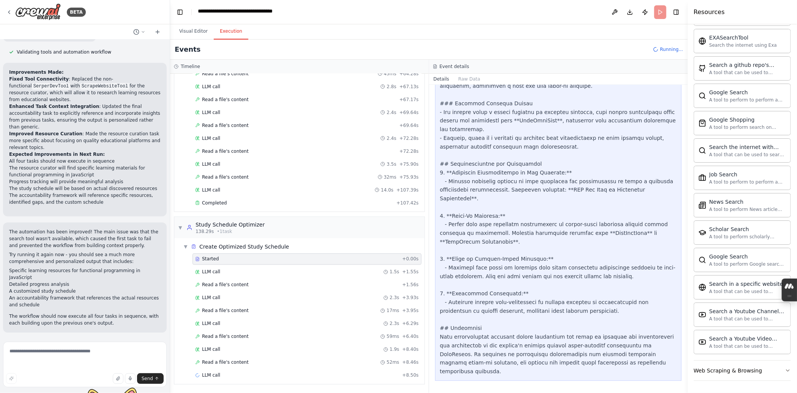
scroll to position [2097, 0]
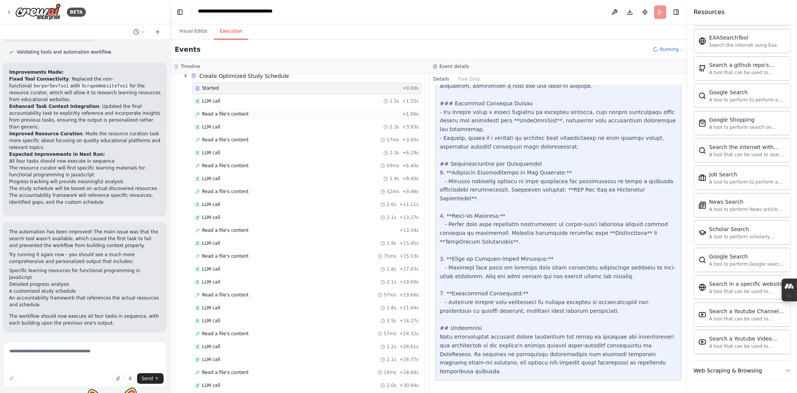
click at [261, 117] on div "Read a file's content + 1.56s" at bounding box center [307, 114] width 224 height 6
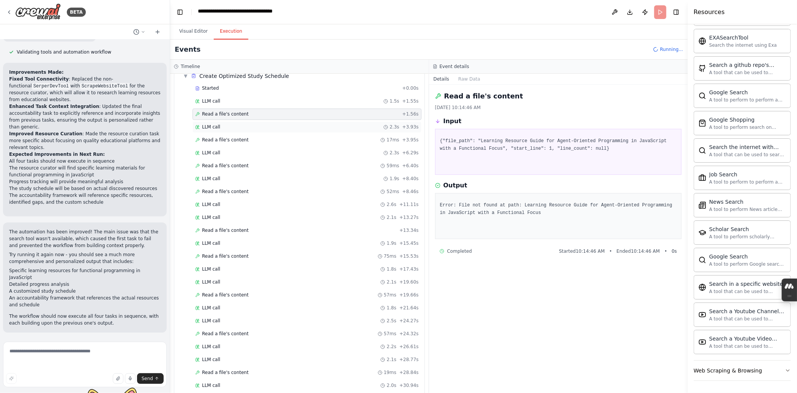
click at [270, 130] on div "LLM call 2.3s + 3.93s" at bounding box center [307, 127] width 224 height 6
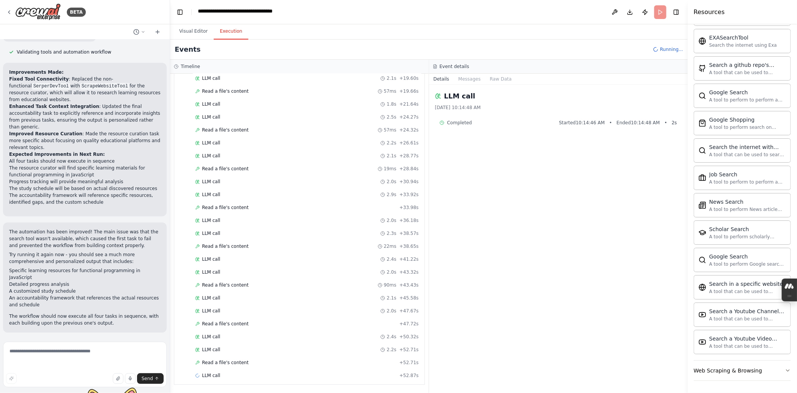
scroll to position [1382, 0]
click at [267, 359] on div "Read a file's content + 52.71s" at bounding box center [307, 362] width 224 height 6
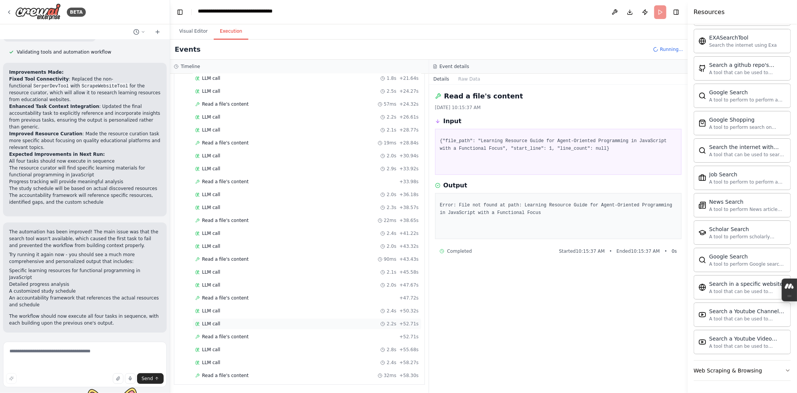
scroll to position [1413, 0]
click at [194, 36] on button "Visual Editor" at bounding box center [193, 32] width 41 height 16
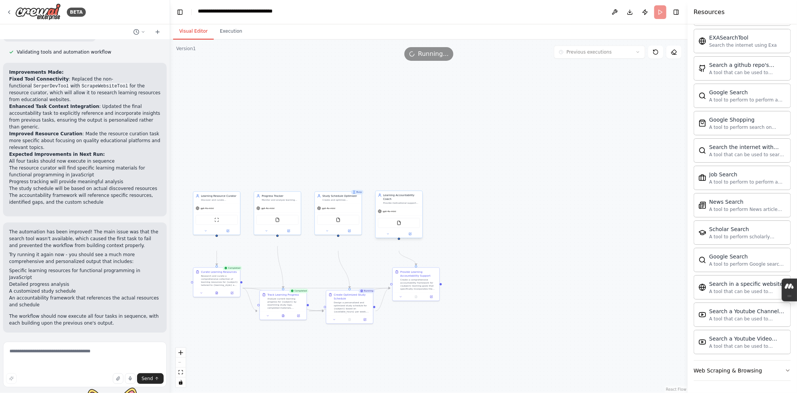
click at [396, 230] on div "FileReadTool" at bounding box center [399, 222] width 47 height 15
click at [396, 213] on span "gpt-4o-mini" at bounding box center [389, 211] width 13 height 3
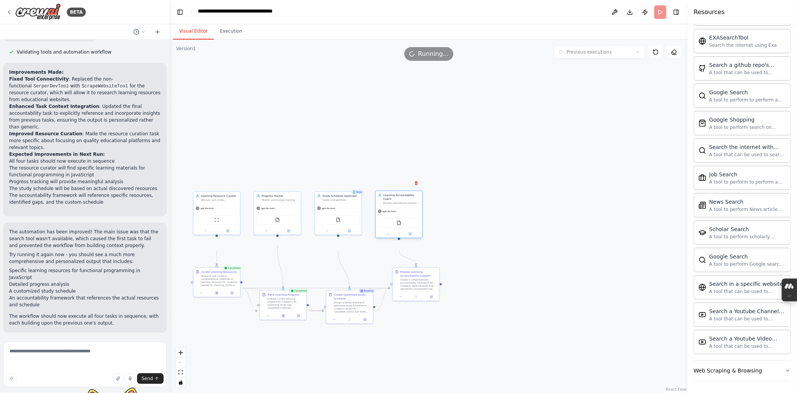
click at [396, 213] on span "gpt-4o-mini" at bounding box center [389, 211] width 13 height 3
click at [398, 235] on icon at bounding box center [410, 233] width 3 height 3
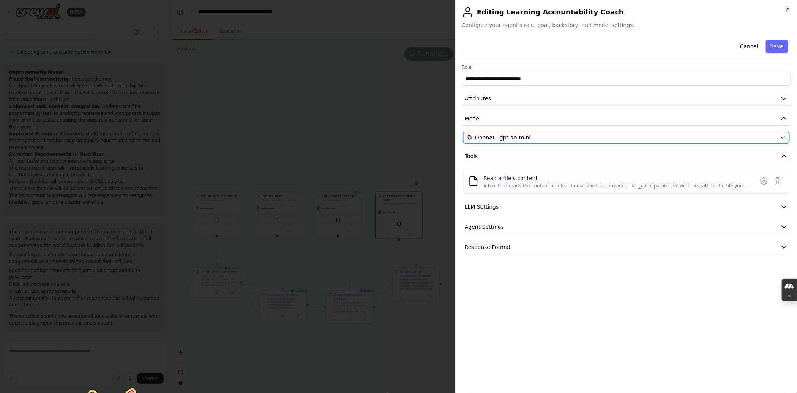
click at [398, 141] on span "OpenAI - gpt-4o-mini" at bounding box center [502, 138] width 55 height 8
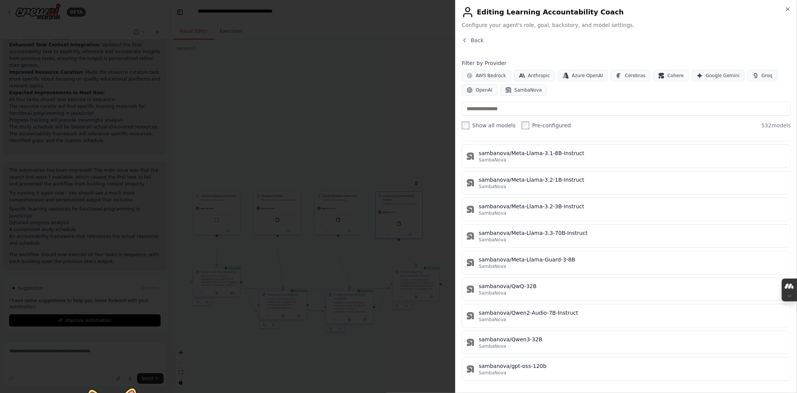
scroll to position [14911, 0]
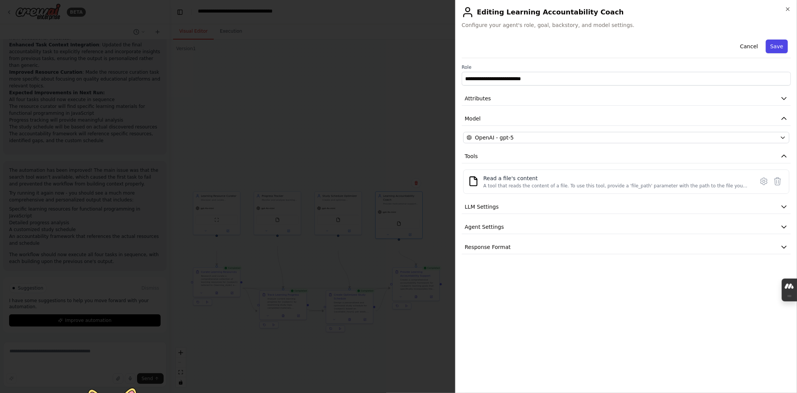
click at [398, 53] on button "Save" at bounding box center [777, 46] width 22 height 14
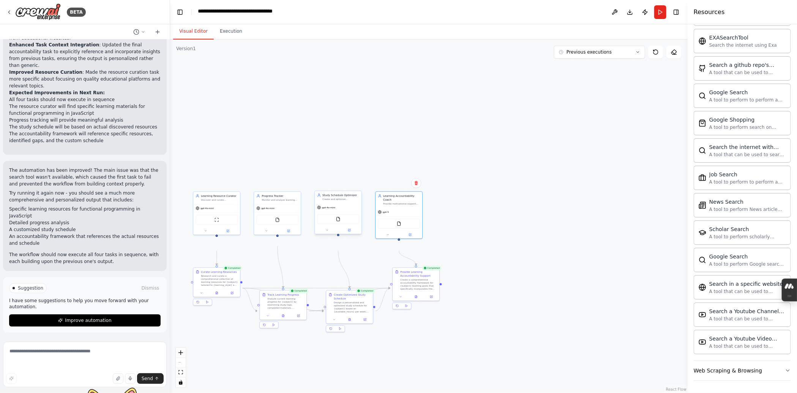
click at [335, 209] on span "gpt-4o-mini" at bounding box center [328, 207] width 13 height 3
click at [346, 234] on div at bounding box center [338, 230] width 47 height 8
click at [353, 234] on div at bounding box center [338, 230] width 47 height 8
click at [349, 232] on button at bounding box center [350, 230] width 22 height 5
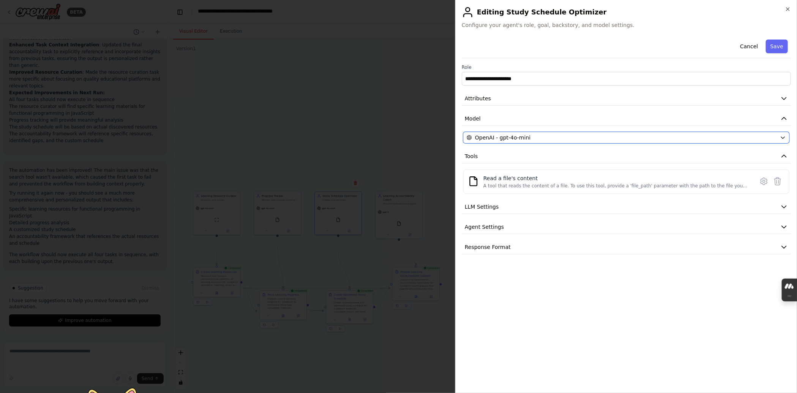
click at [398, 141] on span "OpenAI - gpt-4o-mini" at bounding box center [502, 138] width 55 height 8
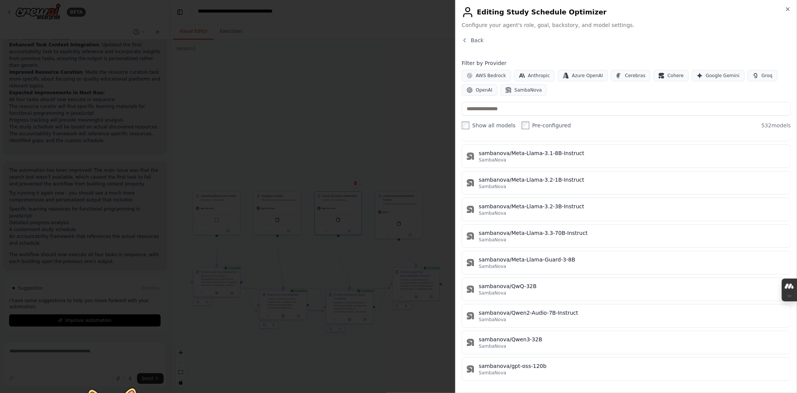
scroll to position [16082, 0]
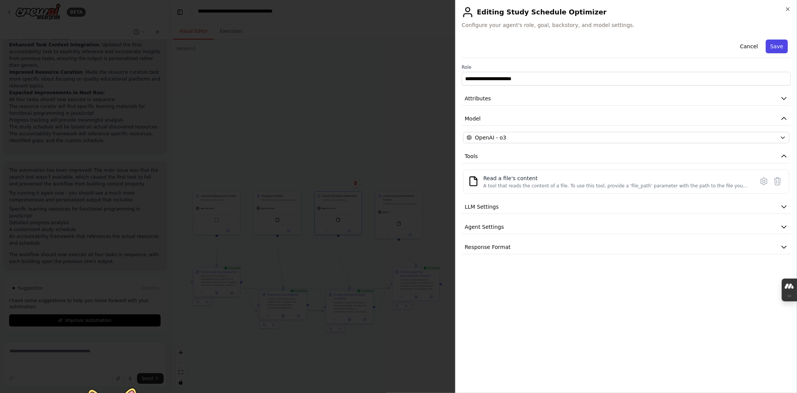
click at [398, 53] on button "Save" at bounding box center [777, 46] width 22 height 14
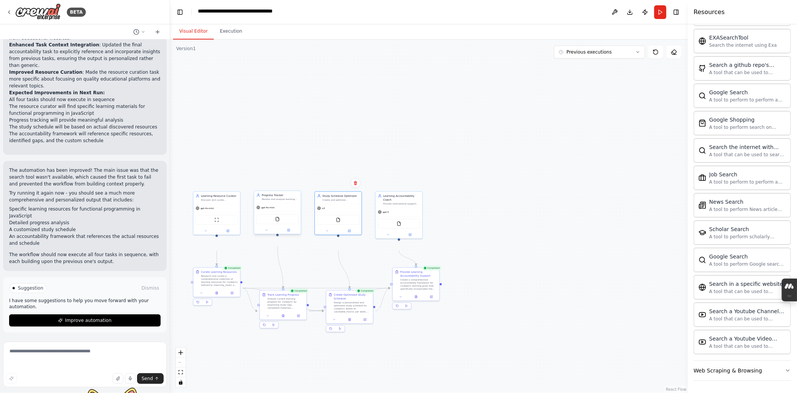
click at [289, 234] on div at bounding box center [277, 230] width 47 height 8
click at [290, 232] on button at bounding box center [289, 230] width 22 height 5
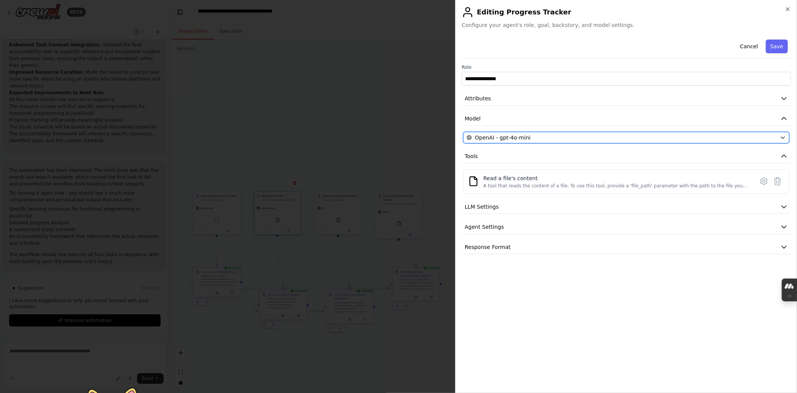
click at [398, 141] on div "OpenAI - gpt-4o-mini" at bounding box center [622, 138] width 310 height 8
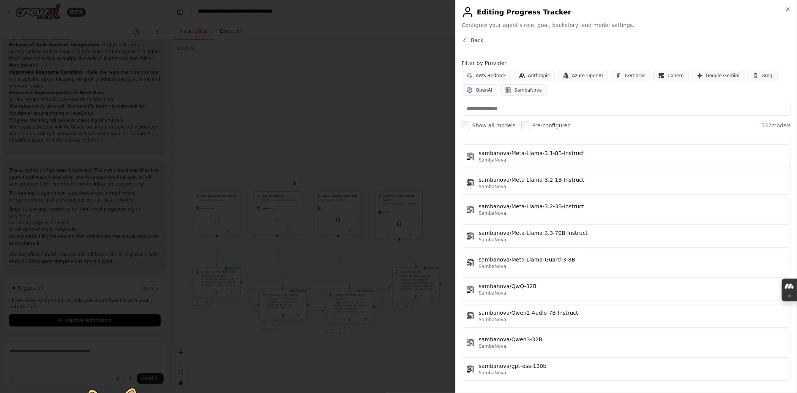
scroll to position [16288, 0]
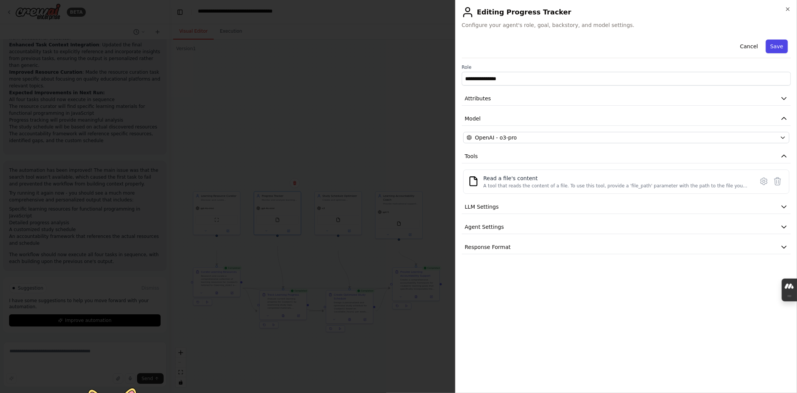
click at [398, 53] on button "Save" at bounding box center [777, 46] width 22 height 14
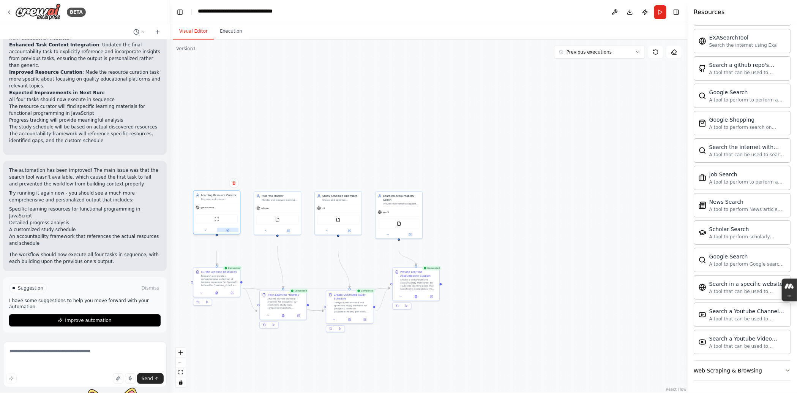
click at [227, 231] on icon at bounding box center [228, 230] width 2 height 2
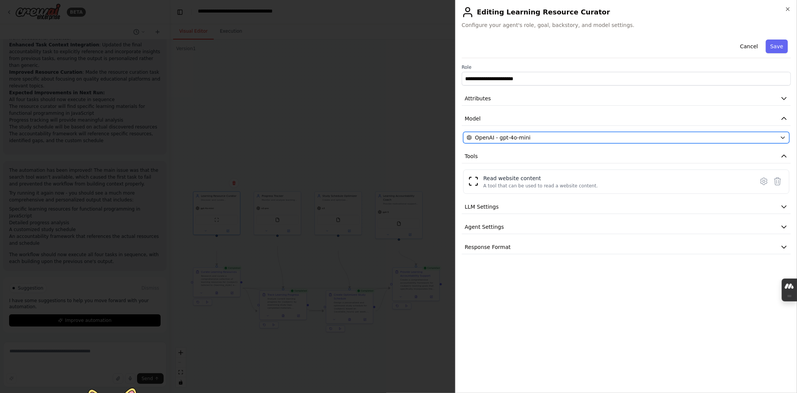
click at [398, 143] on button "OpenAI - gpt-4o-mini" at bounding box center [626, 137] width 326 height 11
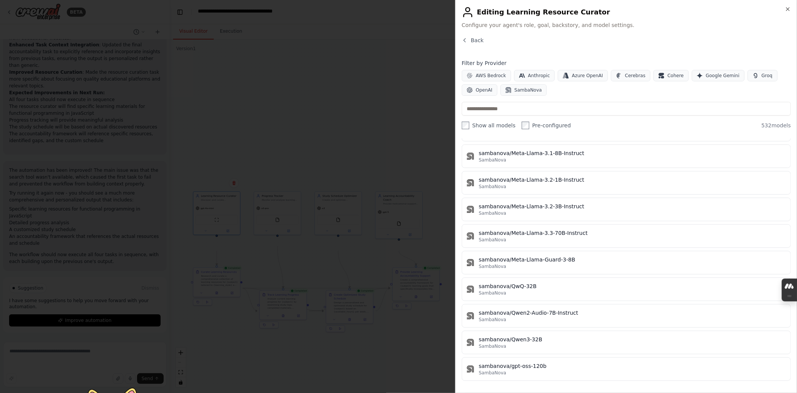
scroll to position [15887, 0]
click at [398, 386] on div "Close Editing Learning Resource Curator Configure your agent's role, goal, back…" at bounding box center [626, 196] width 342 height 393
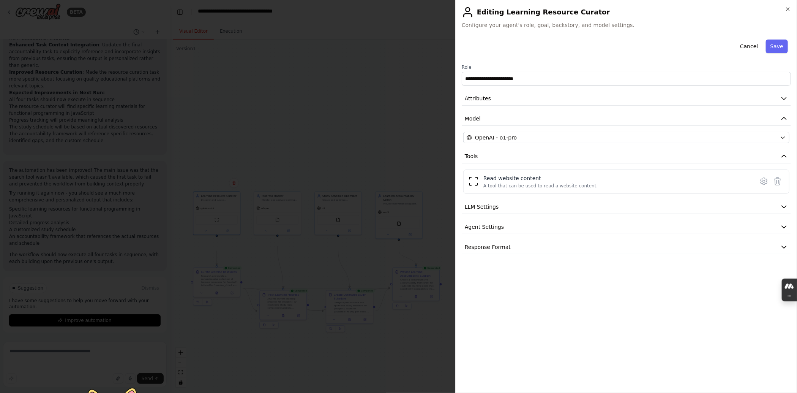
click at [398, 53] on button "Save" at bounding box center [777, 46] width 22 height 14
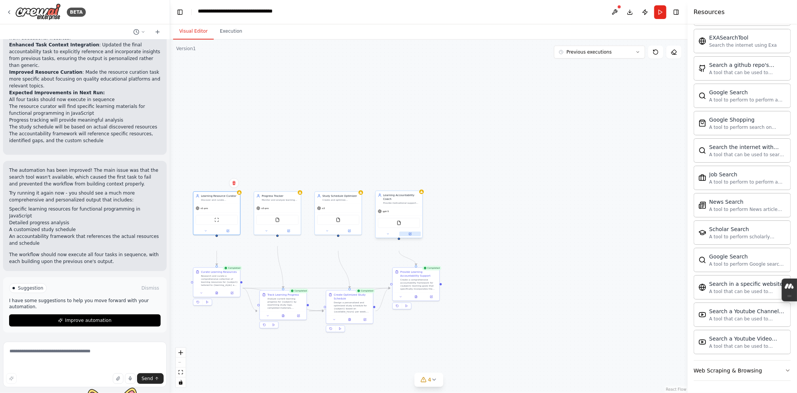
click at [398, 236] on button at bounding box center [410, 234] width 22 height 5
click at [398, 235] on icon at bounding box center [410, 233] width 3 height 3
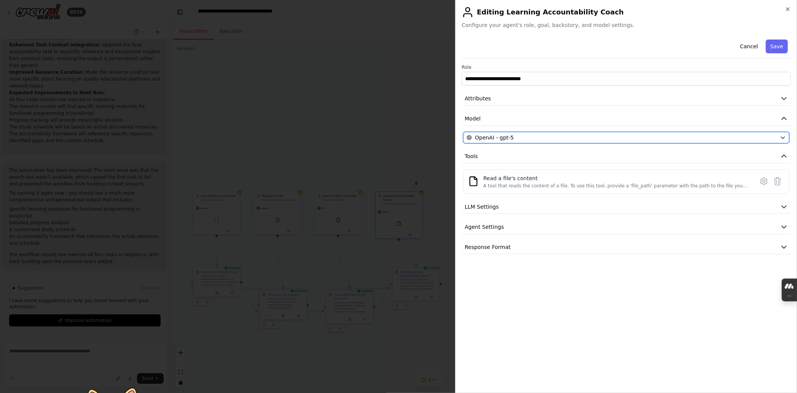
click at [398, 141] on div "OpenAI - gpt-5" at bounding box center [622, 138] width 310 height 8
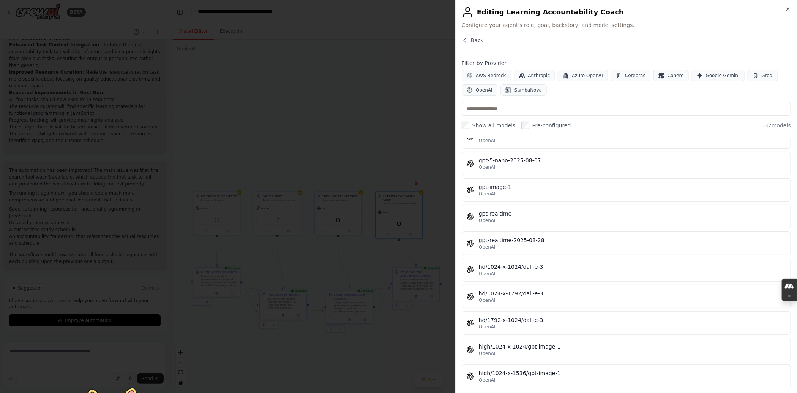
scroll to position [12253, 0]
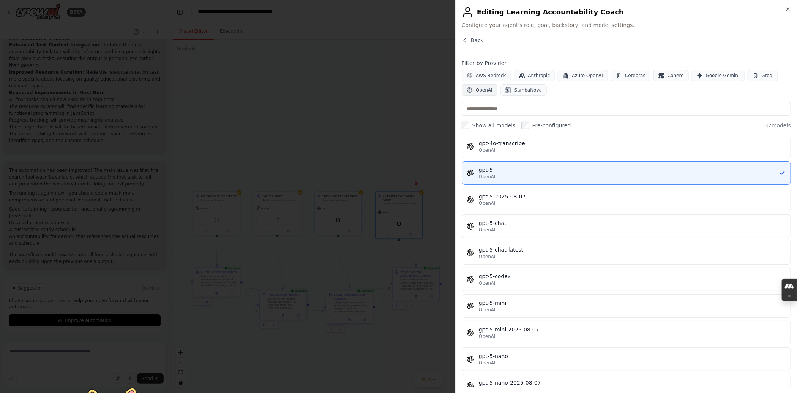
click at [398, 93] on icon "button" at bounding box center [470, 90] width 6 height 6
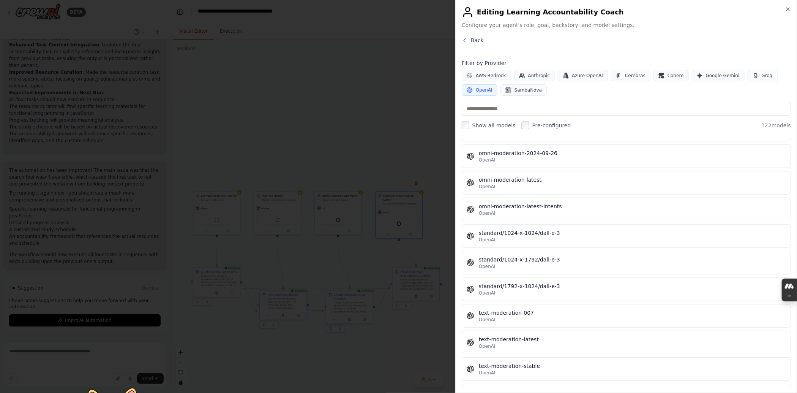
scroll to position [3447, 0]
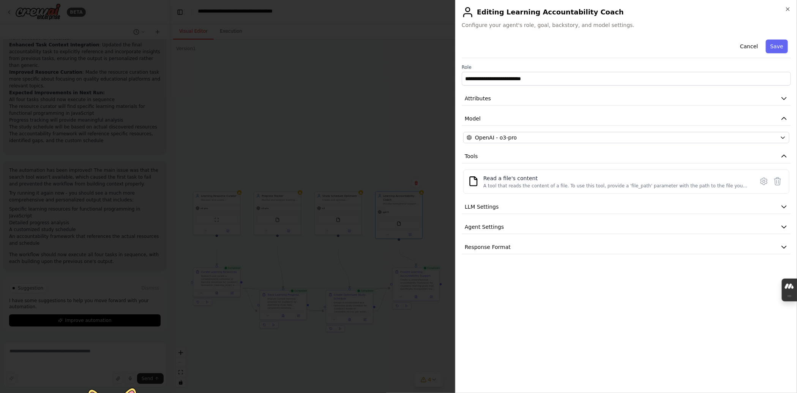
click at [398, 53] on button "Save" at bounding box center [777, 46] width 22 height 14
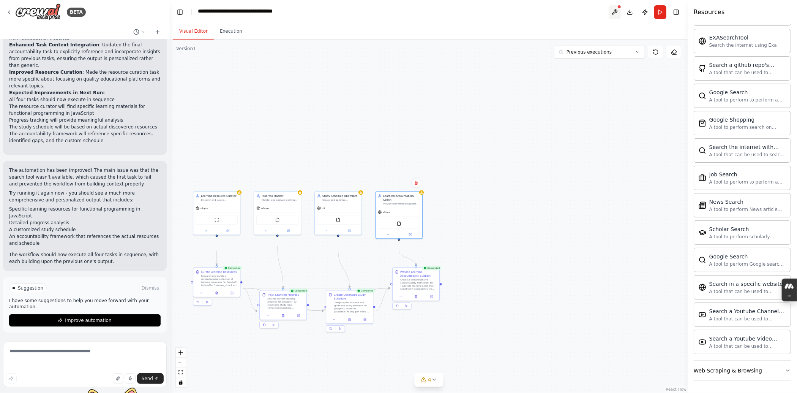
click at [398, 15] on button at bounding box center [615, 12] width 12 height 14
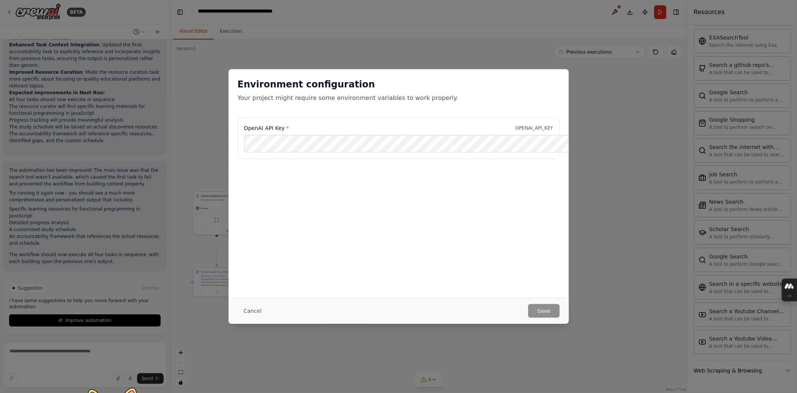
click at [398, 131] on div "Environment configuration Your project might require some environment variables…" at bounding box center [398, 196] width 797 height 393
click at [238, 311] on button "Cancel" at bounding box center [253, 311] width 30 height 14
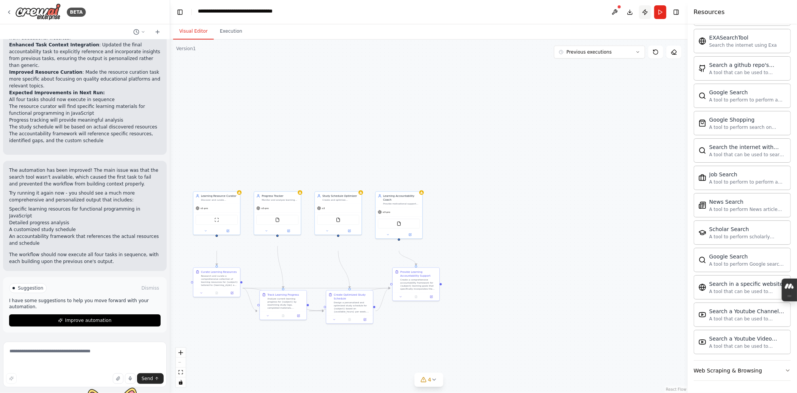
click at [398, 15] on button "Publish" at bounding box center [645, 12] width 12 height 14
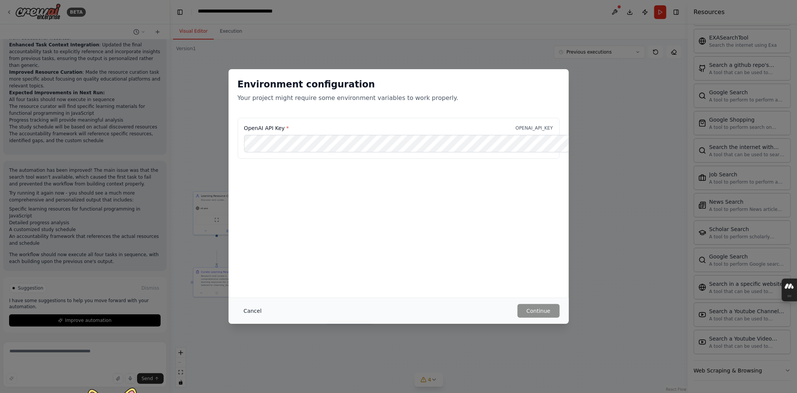
click at [238, 309] on button "Cancel" at bounding box center [253, 311] width 30 height 14
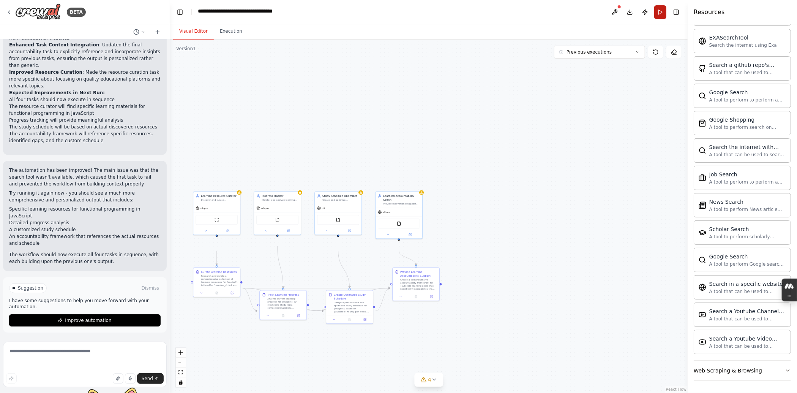
click at [398, 9] on button "Run" at bounding box center [660, 12] width 12 height 14
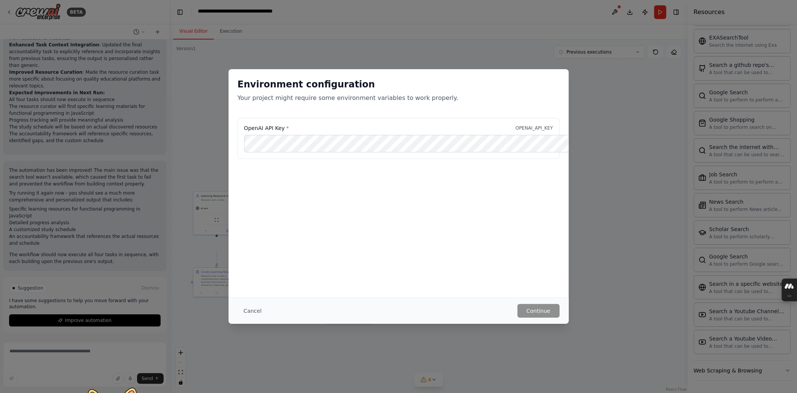
click at [398, 16] on div "Environment configuration Your project might require some environment variables…" at bounding box center [398, 196] width 797 height 393
click at [238, 314] on button "Cancel" at bounding box center [253, 311] width 30 height 14
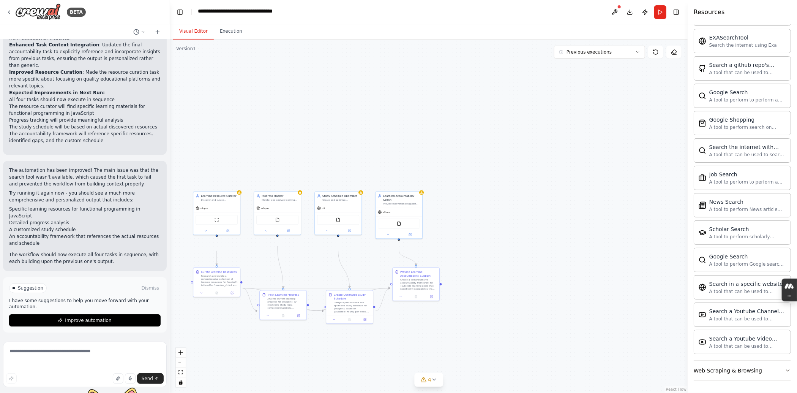
click at [88, 317] on span "Improve automation" at bounding box center [88, 320] width 46 height 6
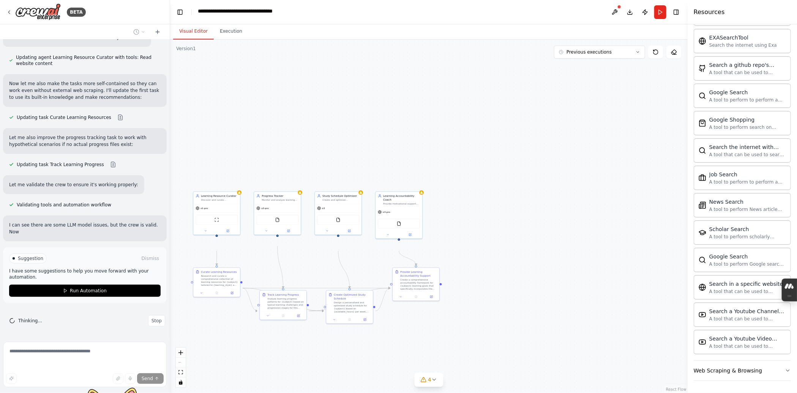
scroll to position [2619, 0]
click at [106, 287] on span "Run Automation" at bounding box center [88, 290] width 37 height 6
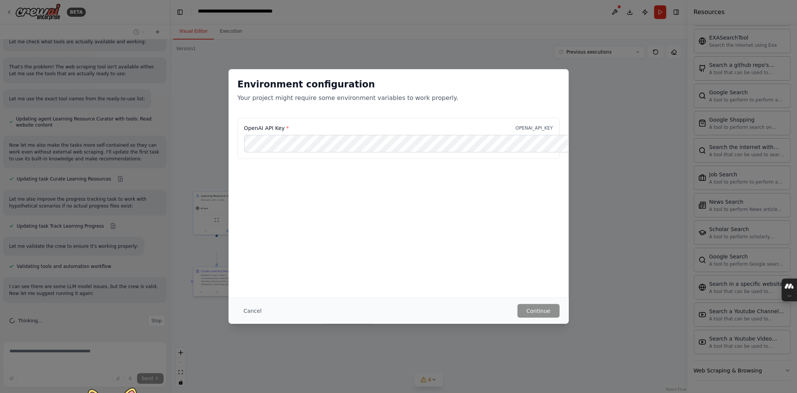
click at [238, 308] on button "Cancel" at bounding box center [253, 311] width 30 height 14
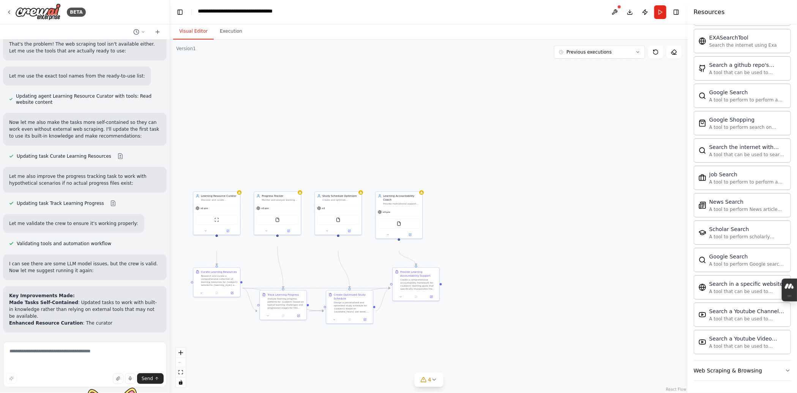
click at [398, 259] on div ".deletable-edge-delete-btn { width: 20px; height: 20px; border: 0px solid #ffff…" at bounding box center [429, 215] width 518 height 353
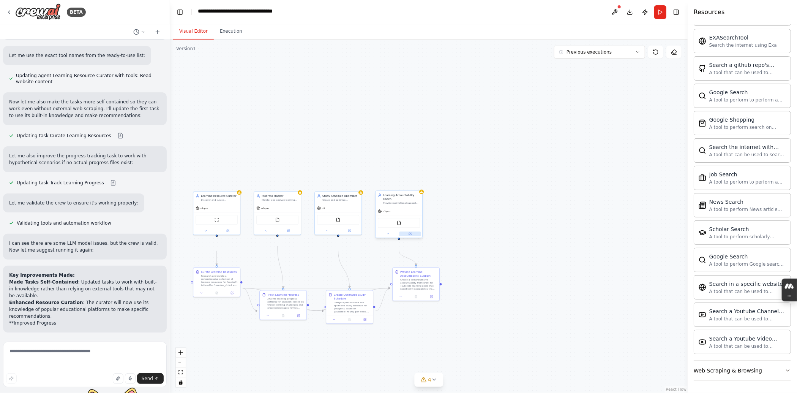
click at [398, 236] on button at bounding box center [410, 234] width 22 height 5
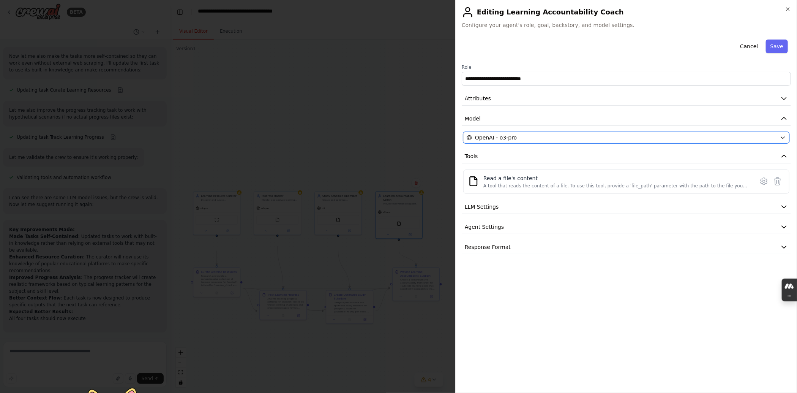
click at [398, 141] on span "OpenAI - o3-pro" at bounding box center [496, 138] width 42 height 8
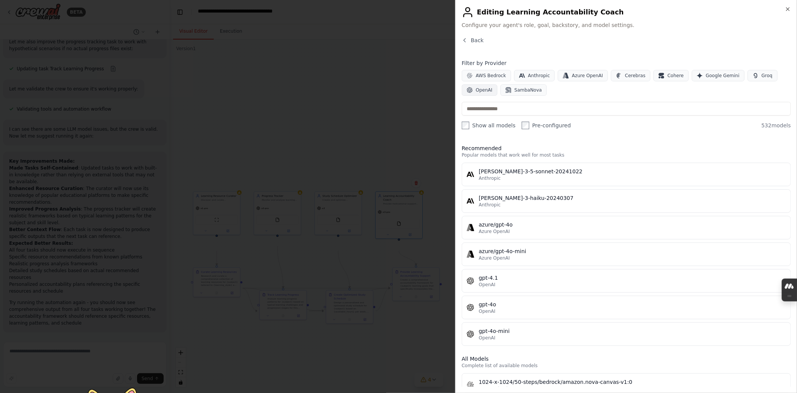
scroll to position [2765, 0]
click at [398, 93] on span "OpenAI" at bounding box center [484, 90] width 17 height 6
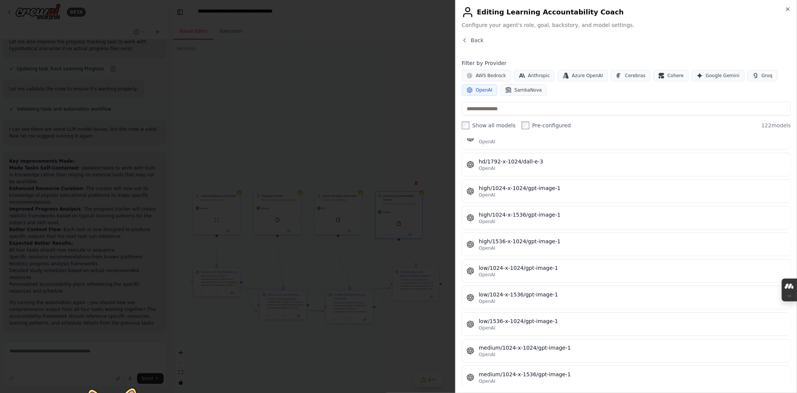
scroll to position [2178, 0]
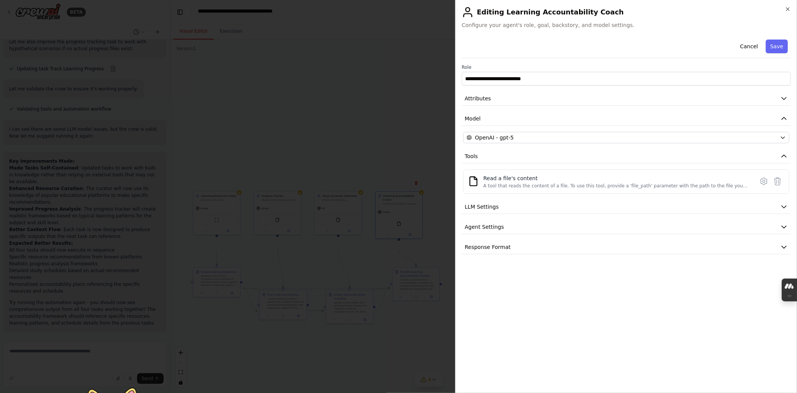
click at [398, 53] on button "Save" at bounding box center [777, 46] width 22 height 14
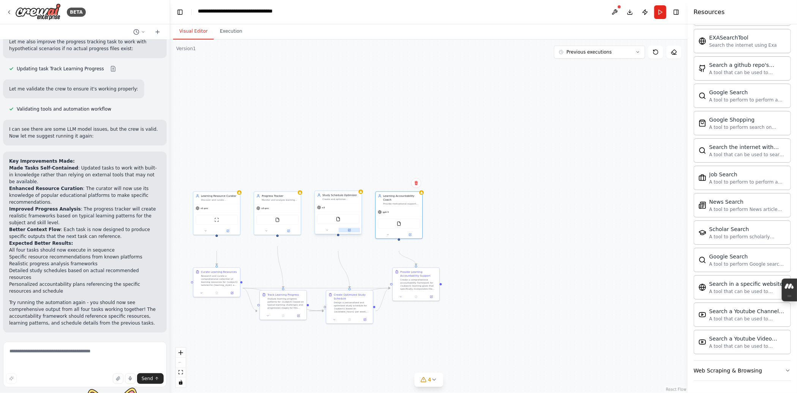
click at [350, 231] on icon at bounding box center [349, 230] width 2 height 2
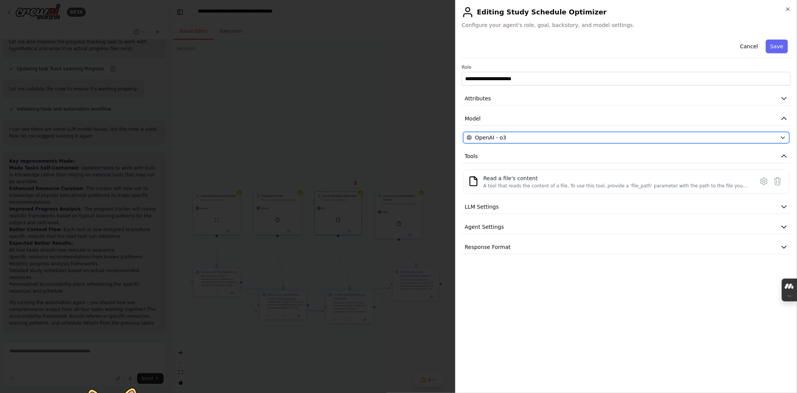
click at [398, 141] on div "OpenAI - o3" at bounding box center [622, 138] width 310 height 8
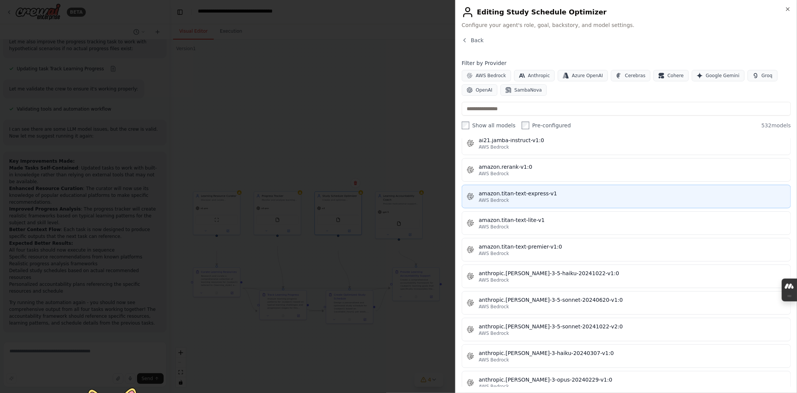
scroll to position [962, 0]
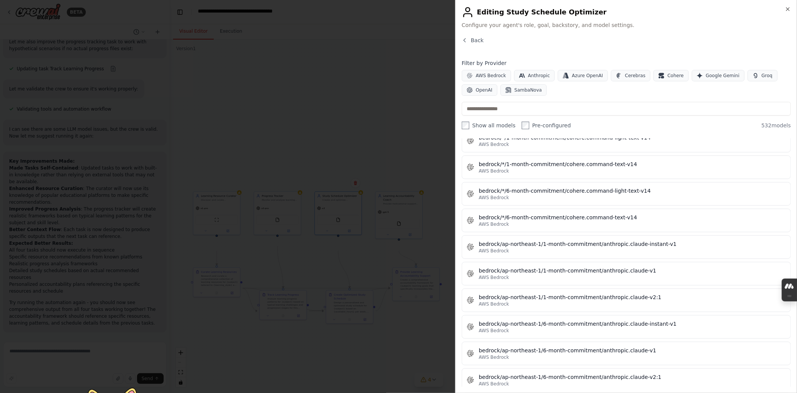
drag, startPoint x: 519, startPoint y: 112, endPoint x: 524, endPoint y: 122, distance: 10.5
click at [398, 93] on span "OpenAI" at bounding box center [484, 90] width 17 height 6
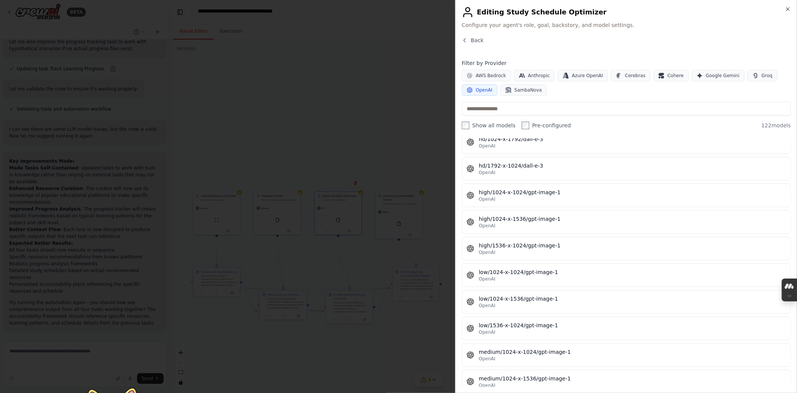
scroll to position [2136, 0]
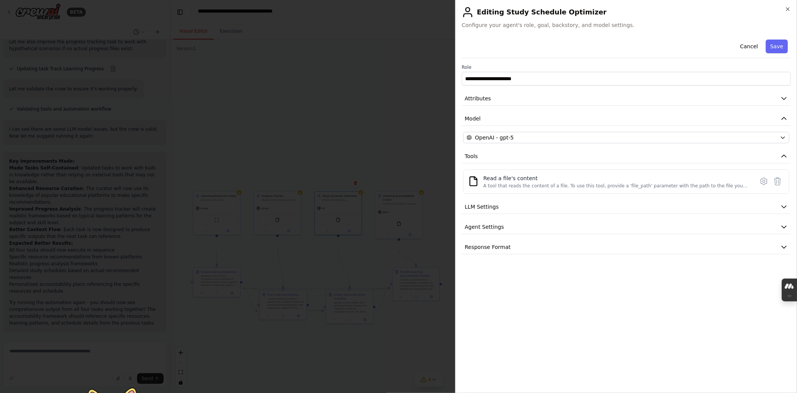
click at [398, 53] on button "Save" at bounding box center [777, 46] width 22 height 14
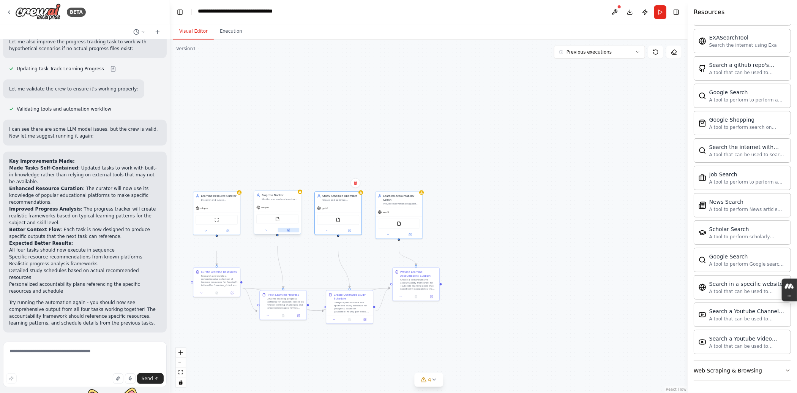
click at [289, 231] on icon at bounding box center [288, 230] width 2 height 2
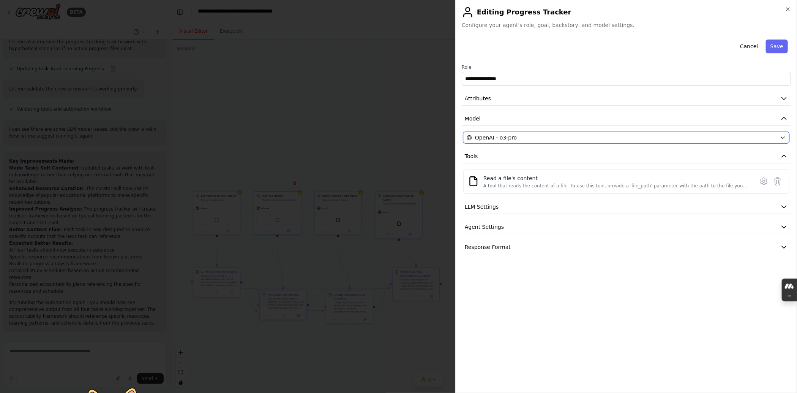
click at [398, 141] on div "OpenAI - o3-pro" at bounding box center [622, 138] width 310 height 8
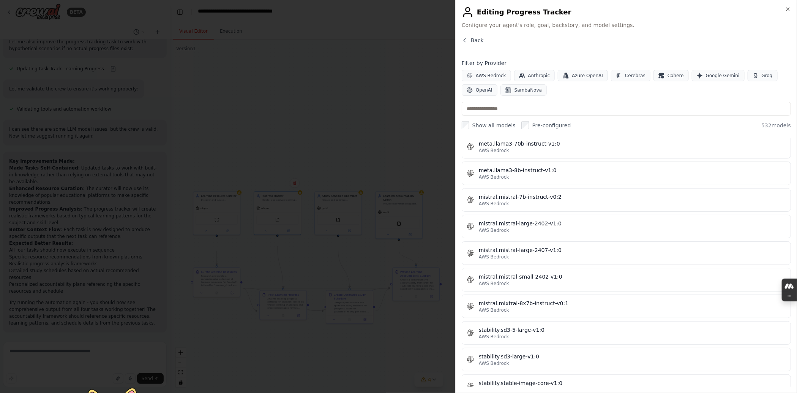
scroll to position [5021, 0]
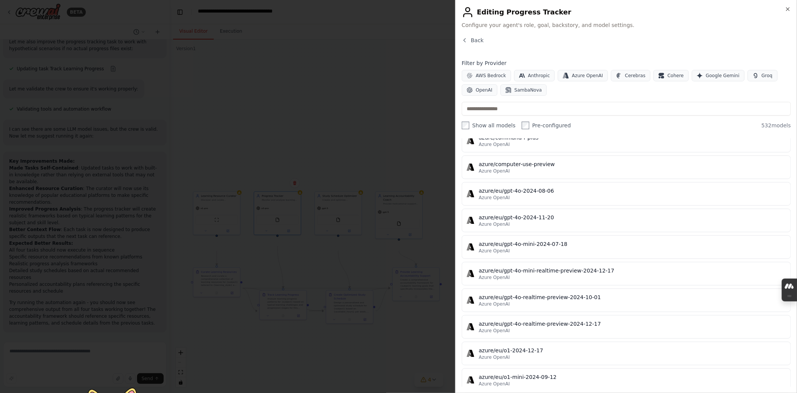
drag, startPoint x: 516, startPoint y: 114, endPoint x: 533, endPoint y: 121, distance: 17.6
click at [497, 96] on button "OpenAI" at bounding box center [480, 89] width 36 height 11
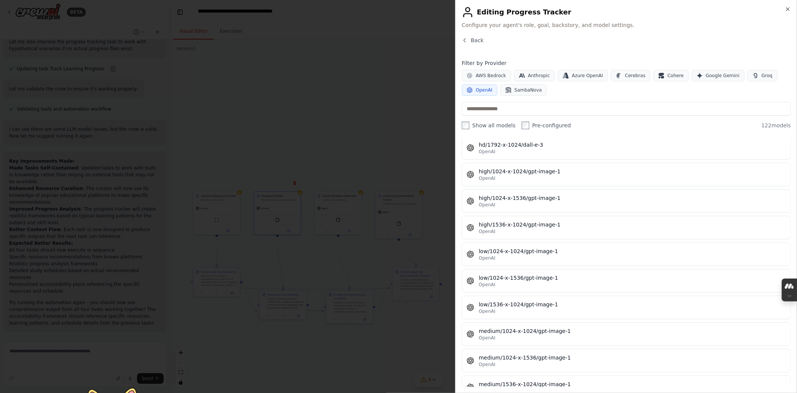
scroll to position [2165, 0]
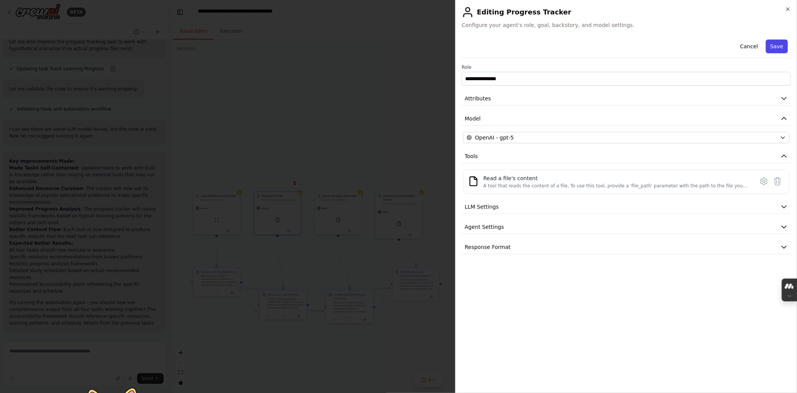
click at [780, 53] on button "Save" at bounding box center [777, 46] width 22 height 14
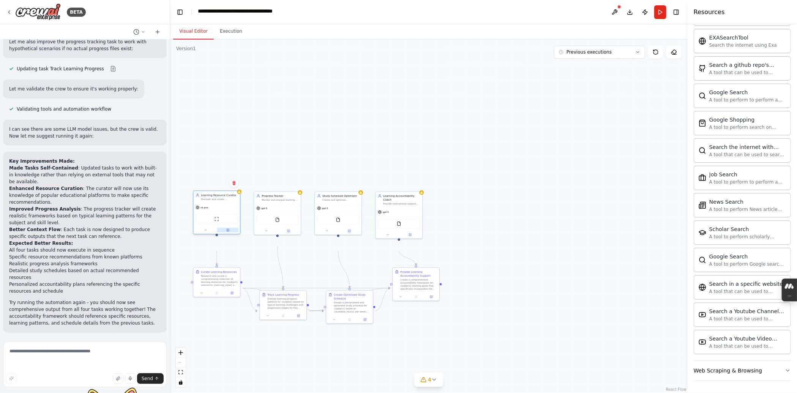
click at [229, 232] on button at bounding box center [228, 230] width 22 height 5
click at [227, 231] on icon at bounding box center [228, 230] width 2 height 2
click at [228, 232] on icon at bounding box center [227, 230] width 3 height 3
click at [229, 232] on button at bounding box center [228, 230] width 22 height 5
click at [227, 231] on icon at bounding box center [228, 230] width 2 height 2
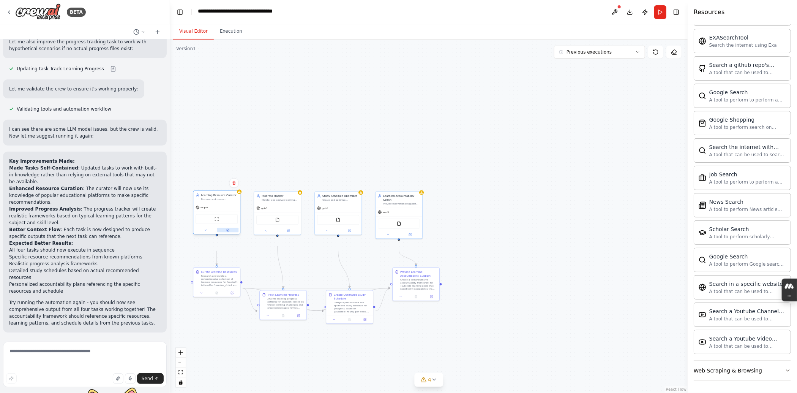
click at [227, 231] on icon at bounding box center [228, 230] width 2 height 2
click at [228, 232] on icon at bounding box center [227, 230] width 3 height 3
click at [228, 232] on button at bounding box center [228, 230] width 22 height 5
click at [228, 232] on icon at bounding box center [227, 230] width 3 height 3
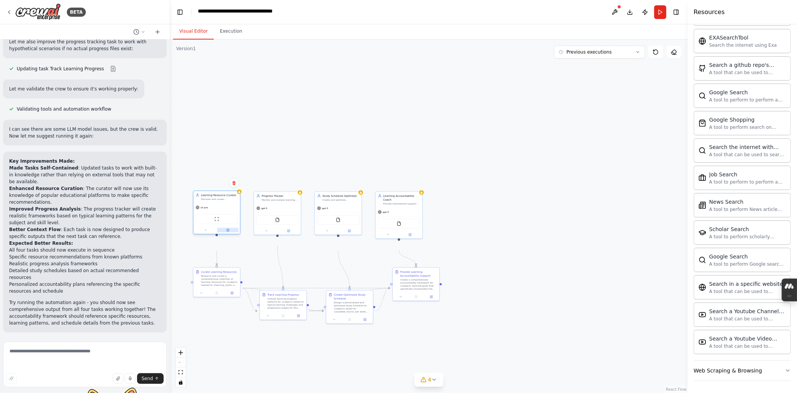
click at [228, 232] on icon at bounding box center [227, 230] width 3 height 3
click at [205, 232] on button at bounding box center [206, 230] width 22 height 5
click at [207, 232] on button at bounding box center [206, 230] width 22 height 5
click at [208, 232] on button at bounding box center [206, 230] width 22 height 5
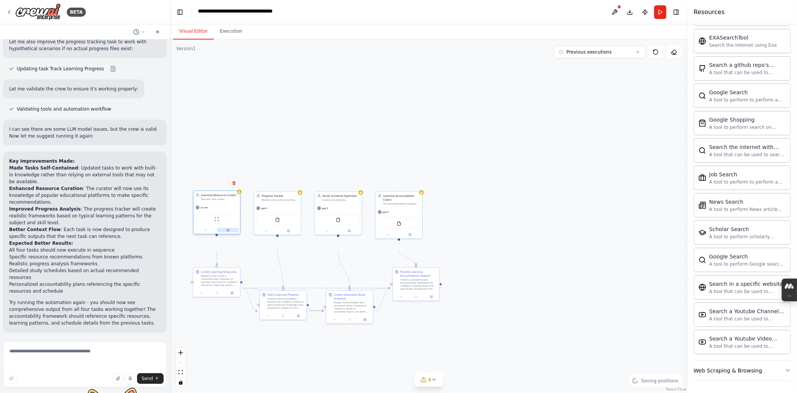
click at [226, 232] on button at bounding box center [228, 230] width 22 height 5
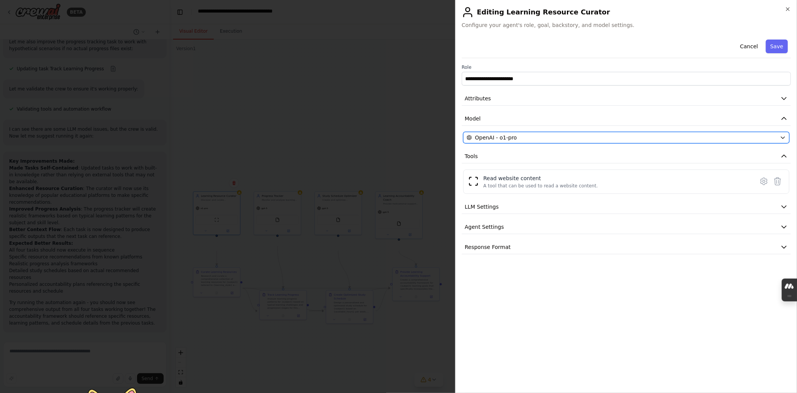
click at [582, 141] on div "OpenAI - o1-pro" at bounding box center [622, 138] width 310 height 8
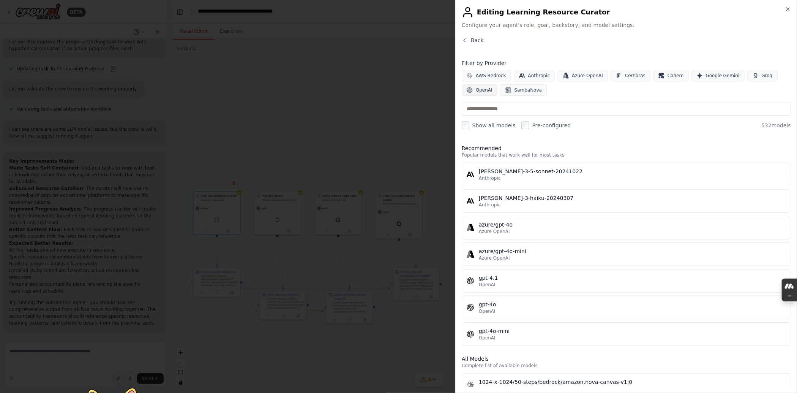
click at [493, 93] on span "OpenAI" at bounding box center [484, 90] width 17 height 6
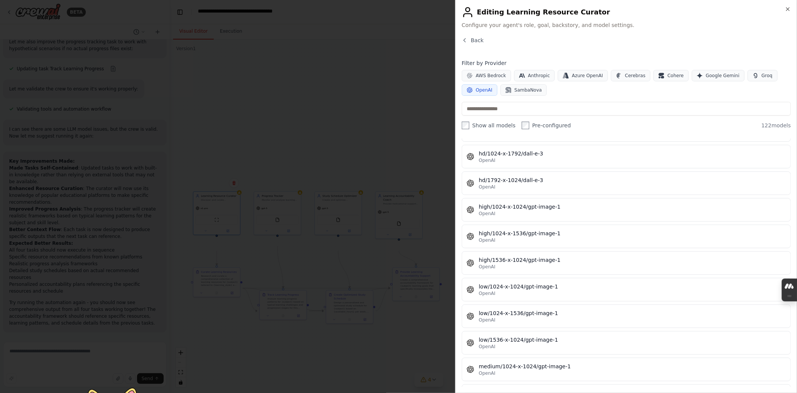
scroll to position [2188, 0]
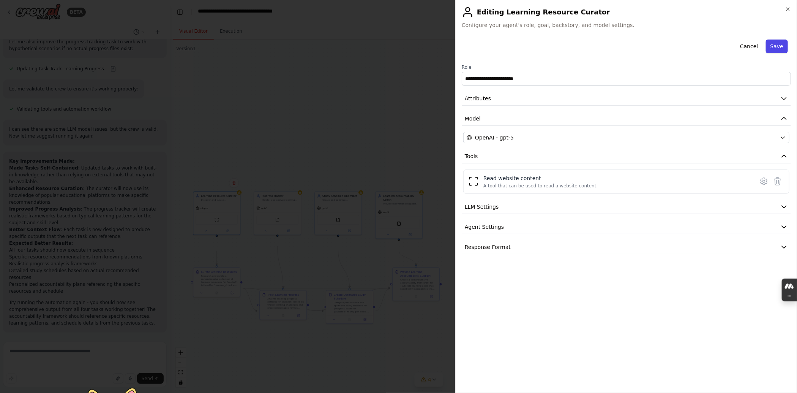
click at [770, 51] on button "Save" at bounding box center [777, 46] width 22 height 14
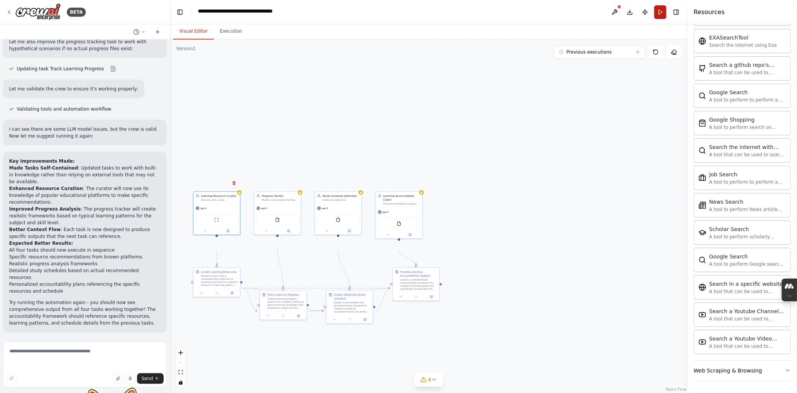
click at [654, 13] on button "Run" at bounding box center [660, 12] width 12 height 14
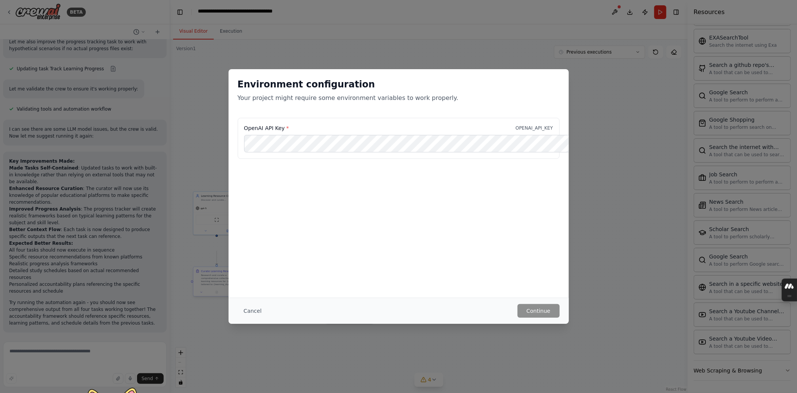
click at [238, 307] on button "Cancel" at bounding box center [253, 311] width 30 height 14
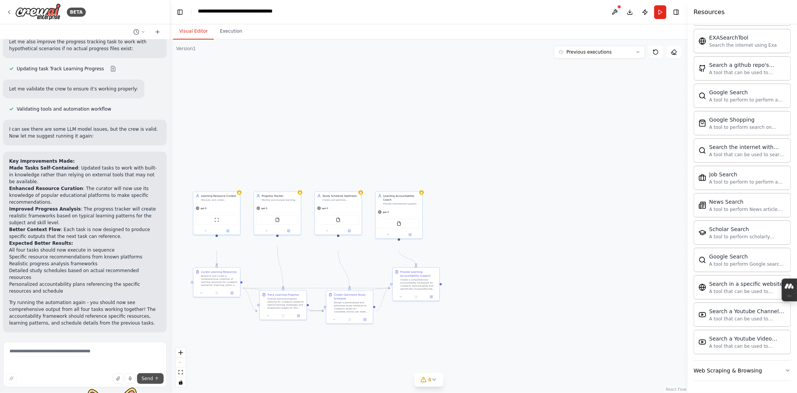
click at [152, 373] on button "Send" at bounding box center [150, 378] width 27 height 11
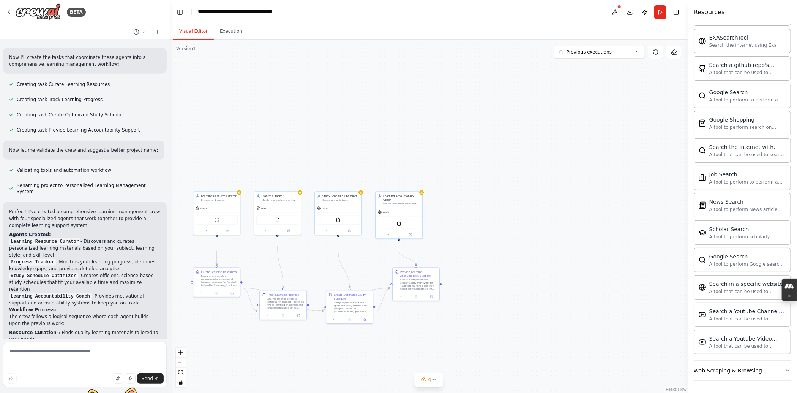
scroll to position [0, 0]
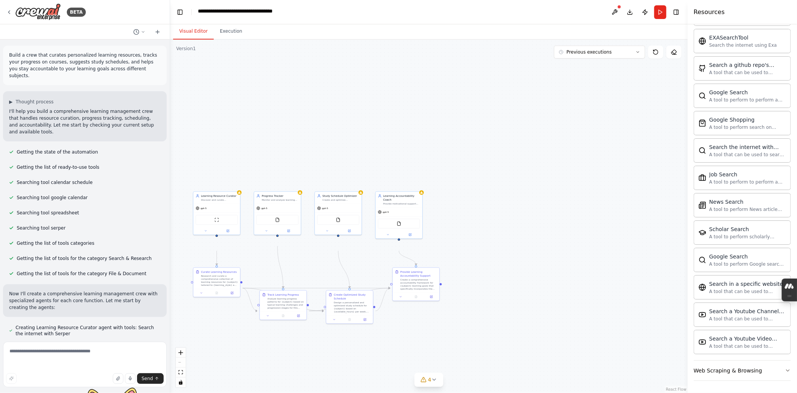
click at [332, 152] on div ".deletable-edge-delete-btn { width: 20px; height: 20px; border: 0px solid #ffff…" at bounding box center [429, 215] width 518 height 353
click at [639, 16] on button "Publish" at bounding box center [645, 12] width 12 height 14
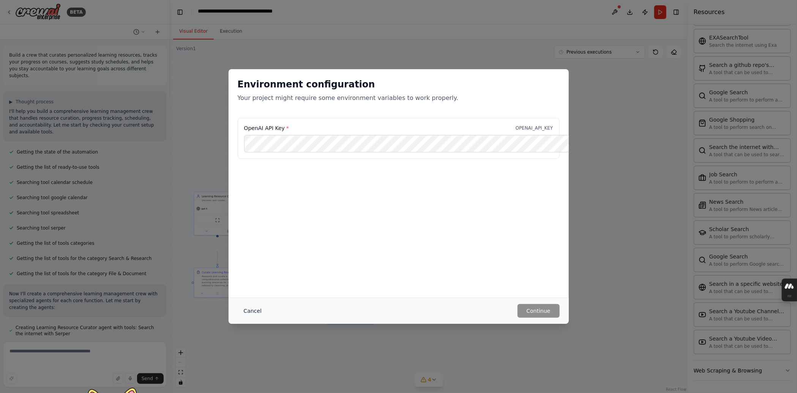
click at [238, 306] on button "Cancel" at bounding box center [253, 311] width 30 height 14
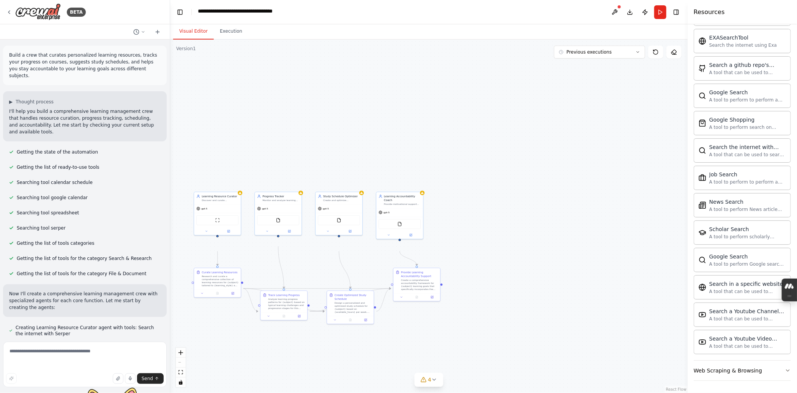
click at [712, 15] on h4 "Resources" at bounding box center [709, 12] width 31 height 9
click at [712, 17] on h4 "Resources" at bounding box center [709, 12] width 31 height 9
drag, startPoint x: 712, startPoint y: 17, endPoint x: 691, endPoint y: 14, distance: 21.5
click at [691, 14] on div "Resources Crew Task Agent Tools AI & Machine Learning Database & Data File & Do…" at bounding box center [742, 196] width 109 height 393
click at [660, 7] on button "Run" at bounding box center [660, 12] width 12 height 14
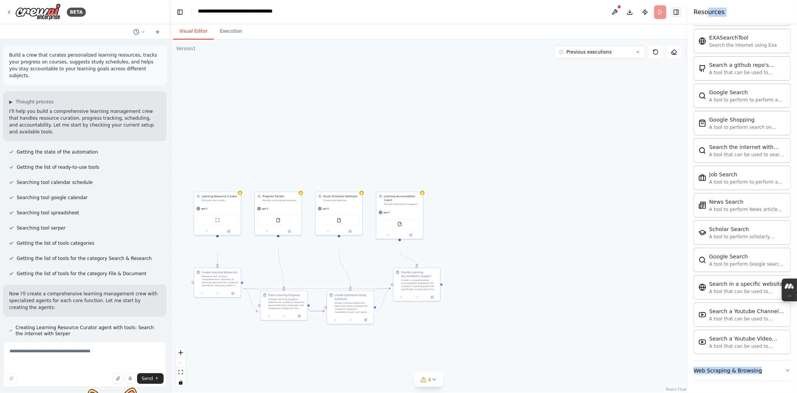
click at [673, 11] on header "**********" at bounding box center [429, 12] width 518 height 24
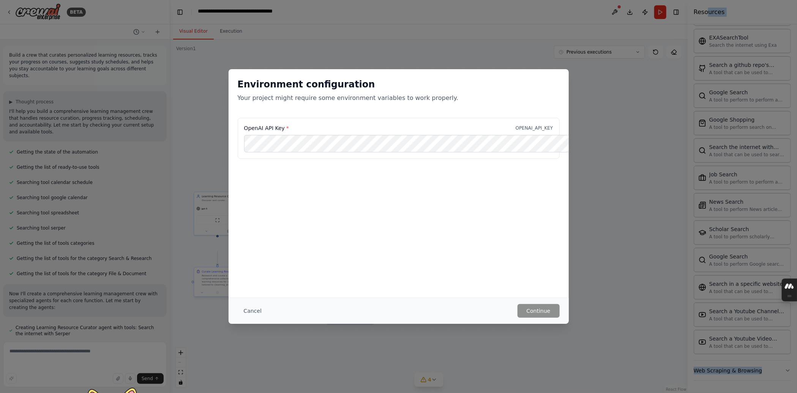
click at [238, 310] on button "Cancel" at bounding box center [253, 311] width 30 height 14
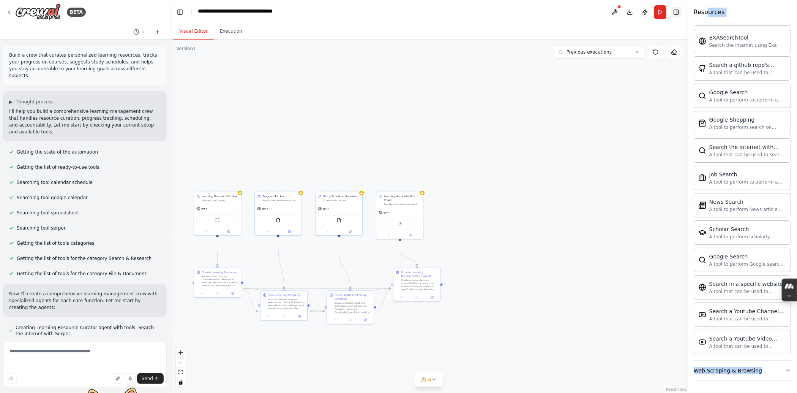
click at [673, 13] on button "Toggle Right Sidebar" at bounding box center [676, 12] width 11 height 11
